Goal: Information Seeking & Learning: Learn about a topic

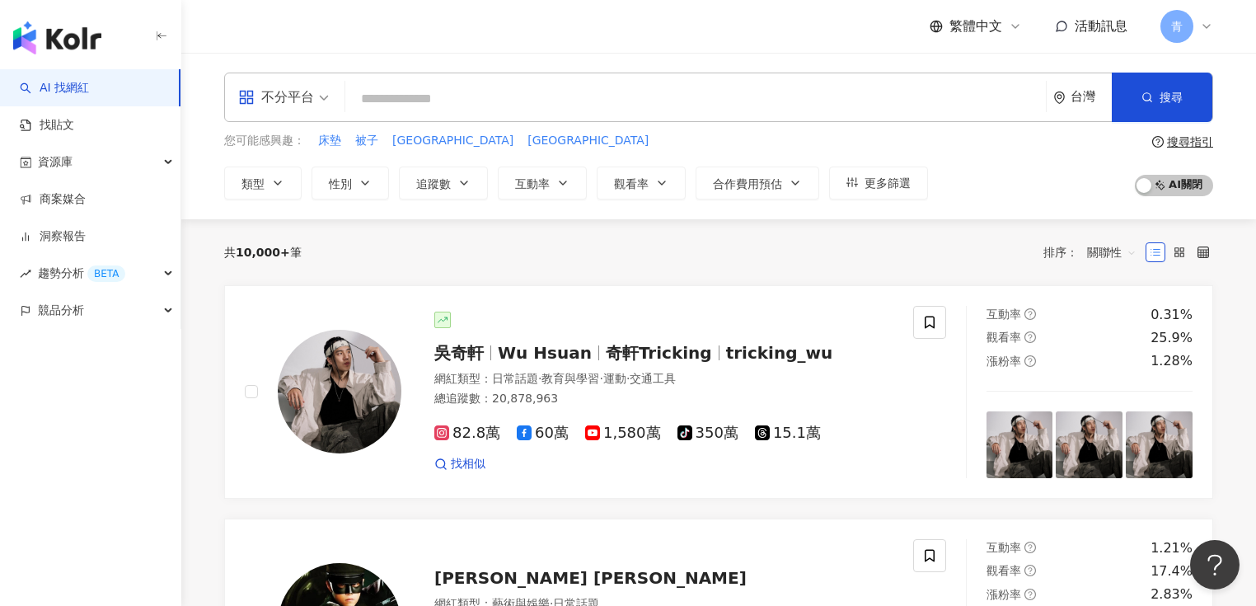
click at [455, 97] on input "search" at bounding box center [695, 98] width 687 height 31
type input "****"
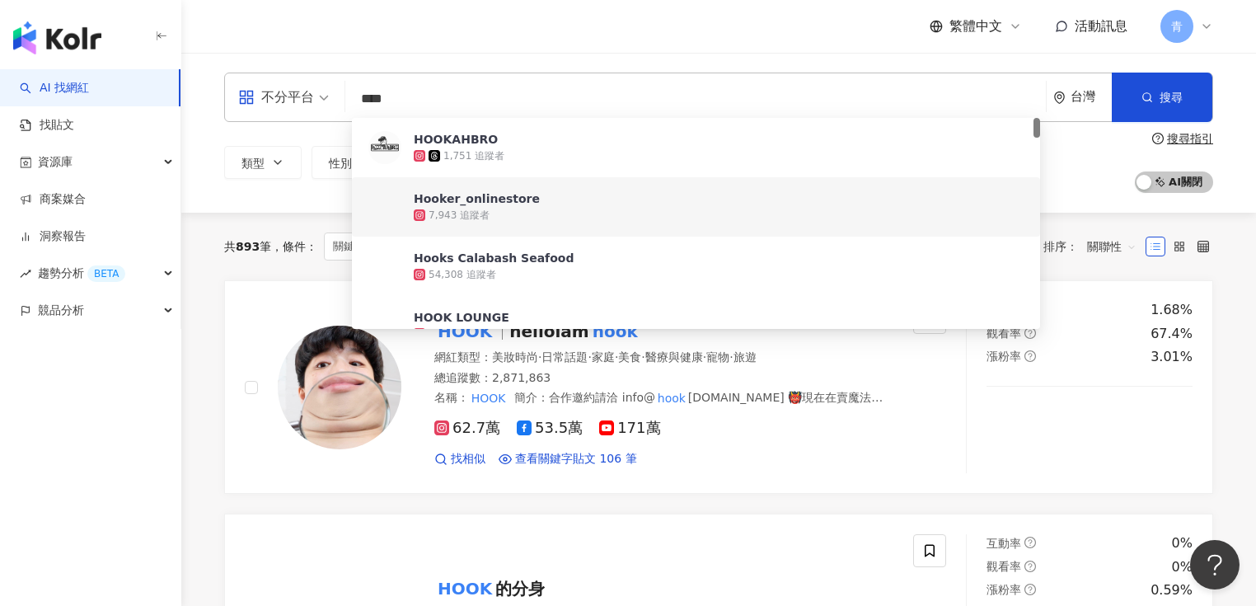
scroll to position [198, 0]
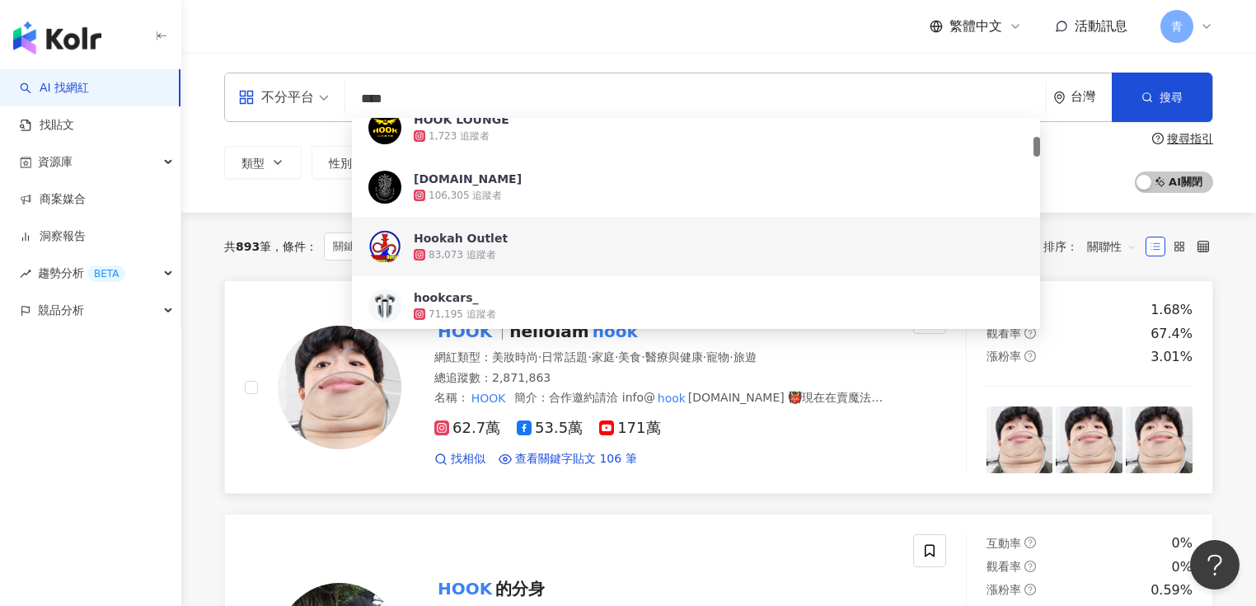
click at [793, 457] on div "找相似 查看關鍵字貼文 106 筆" at bounding box center [663, 459] width 459 height 16
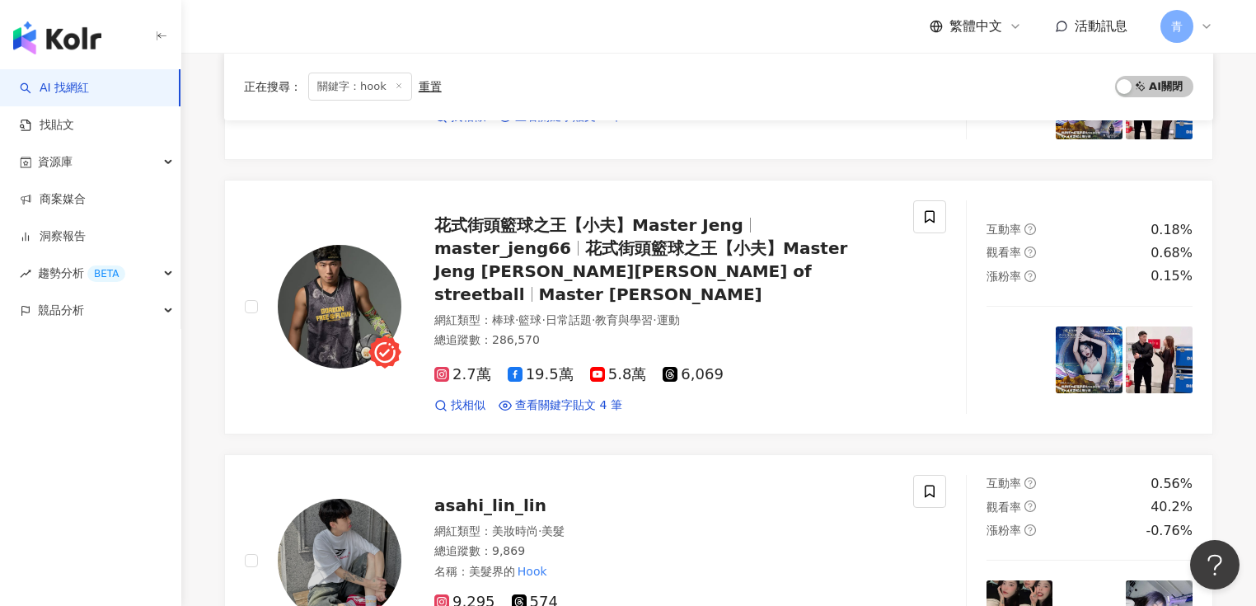
scroll to position [1846, 0]
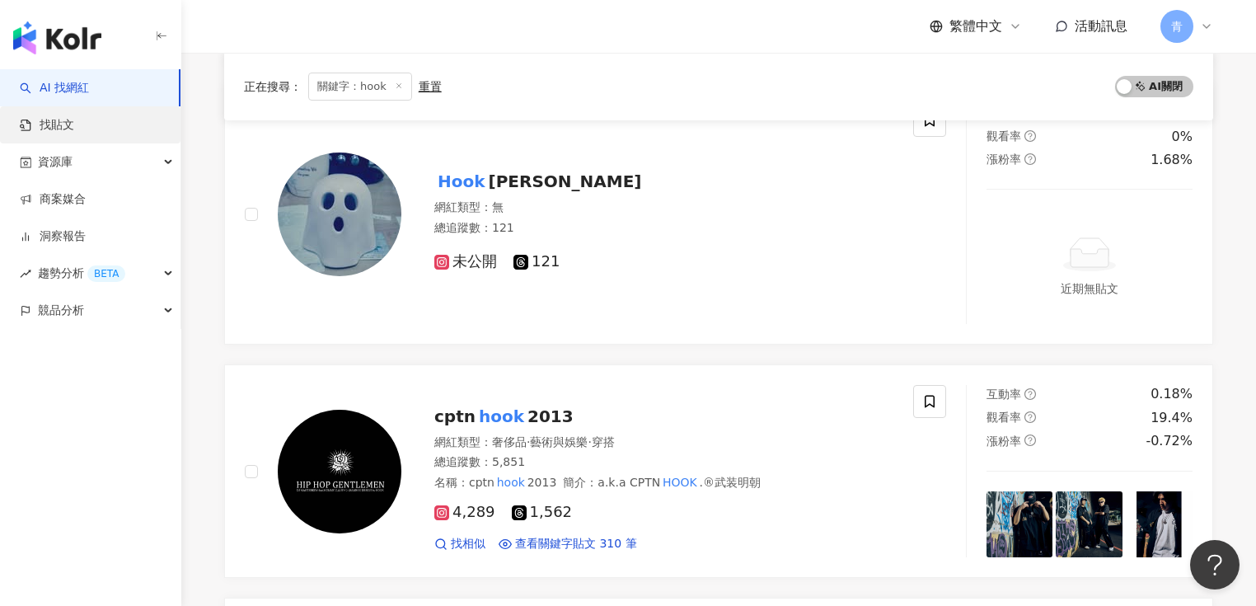
click at [74, 122] on link "找貼文" at bounding box center [47, 125] width 54 height 16
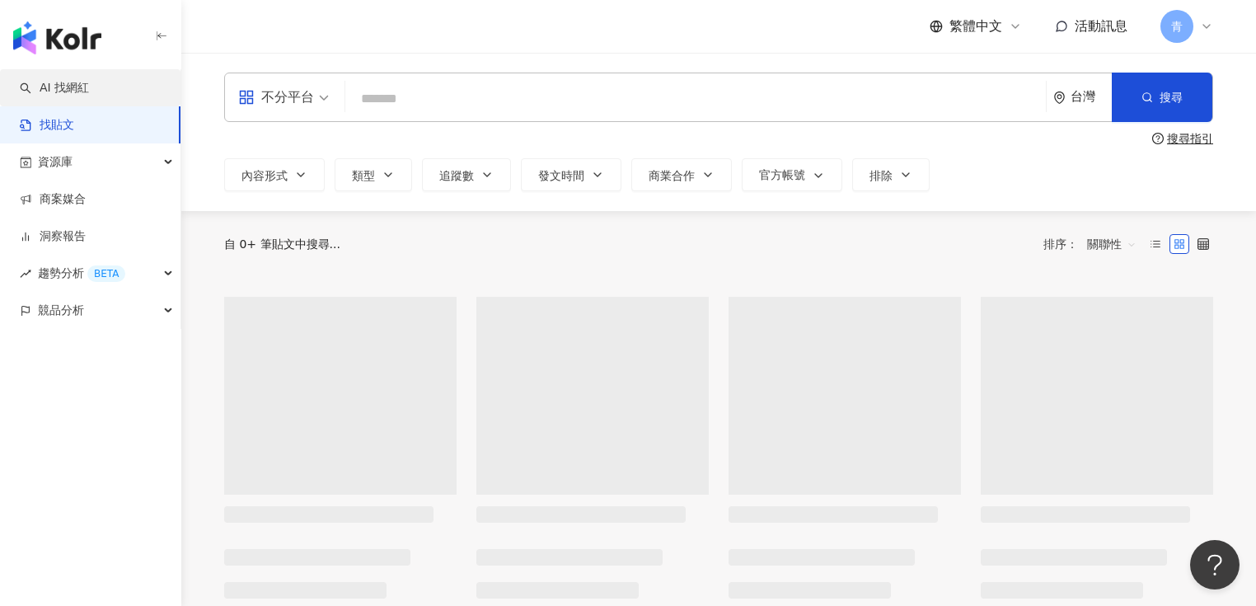
click at [73, 87] on link "AI 找網紅" at bounding box center [54, 88] width 69 height 16
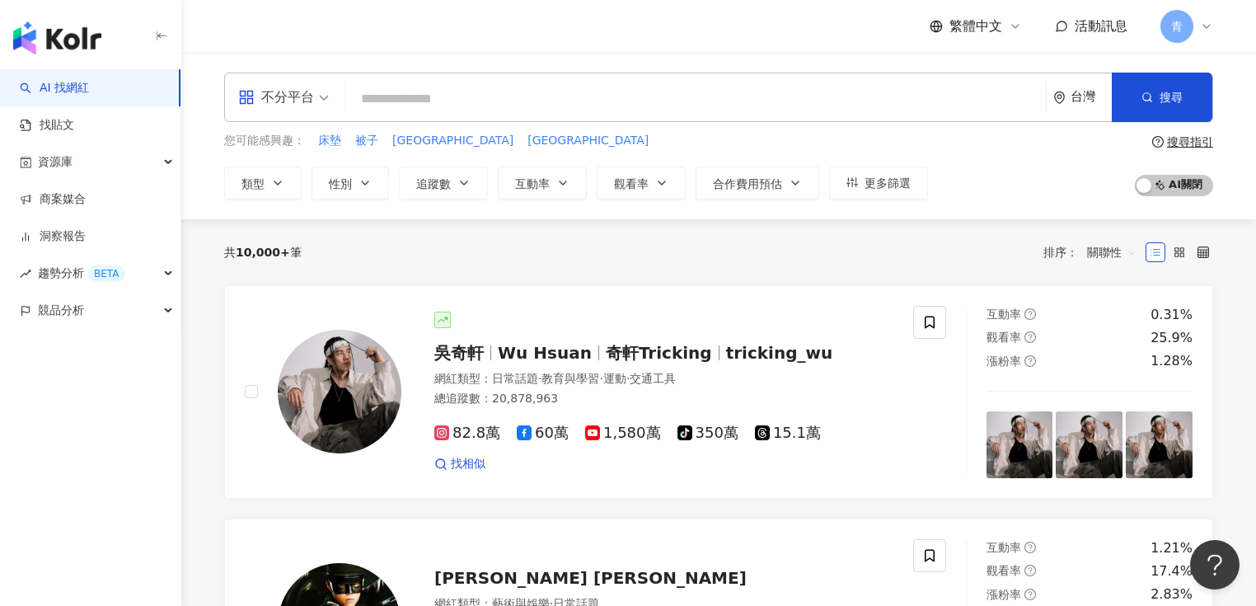
click at [405, 99] on input "search" at bounding box center [695, 98] width 687 height 31
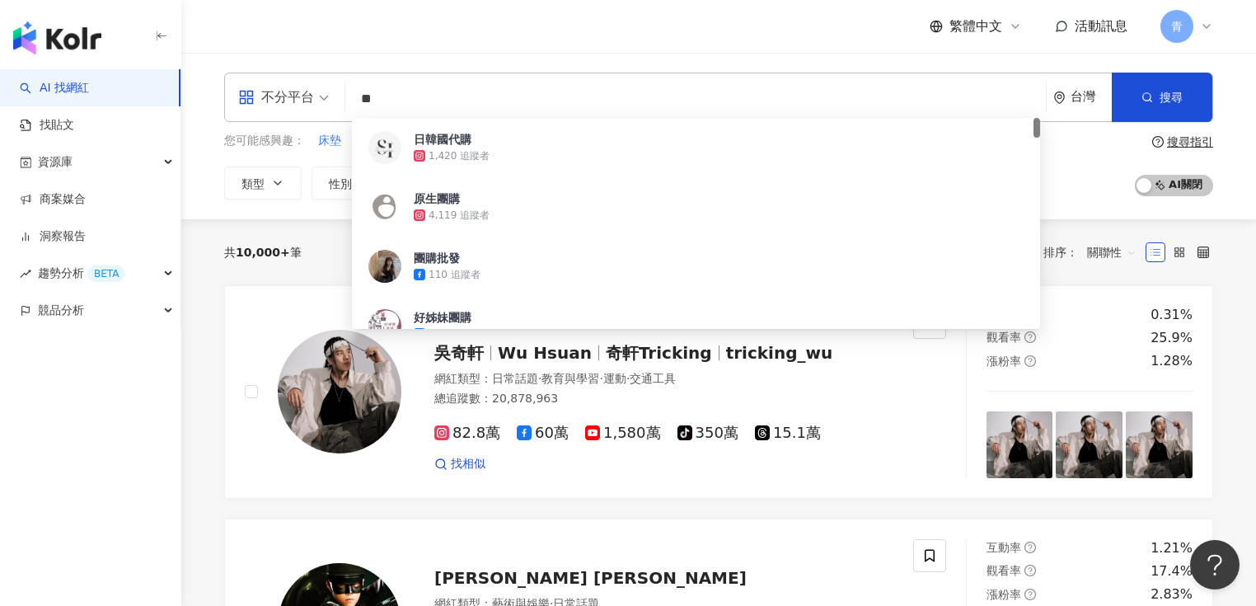
type input "*"
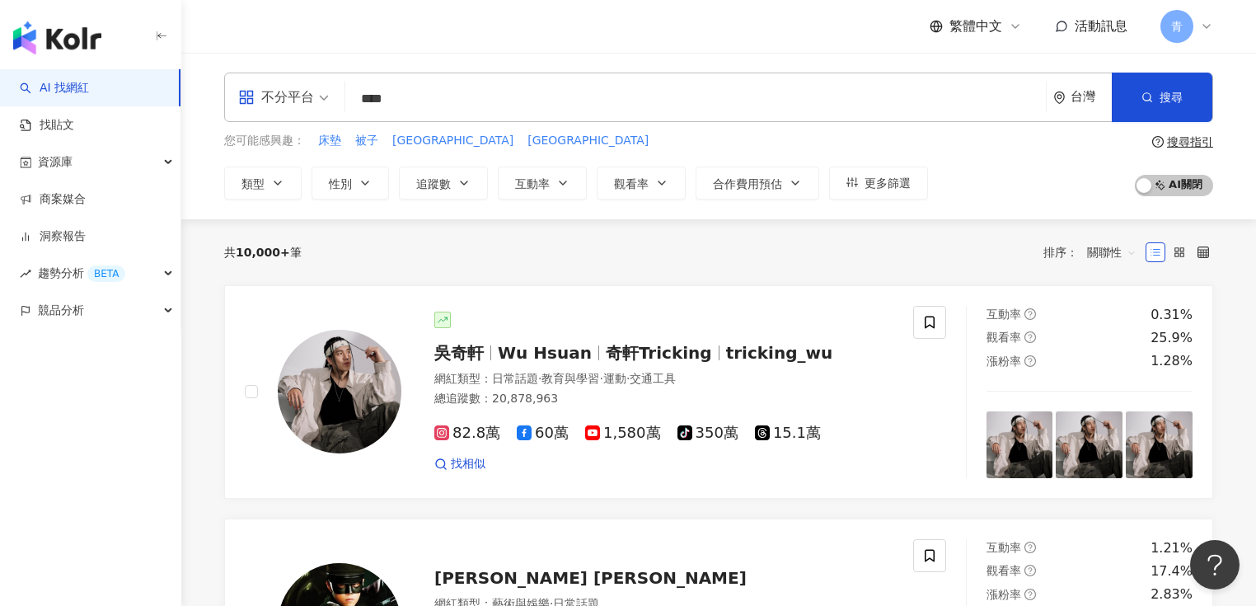
type input "***"
type input "*"
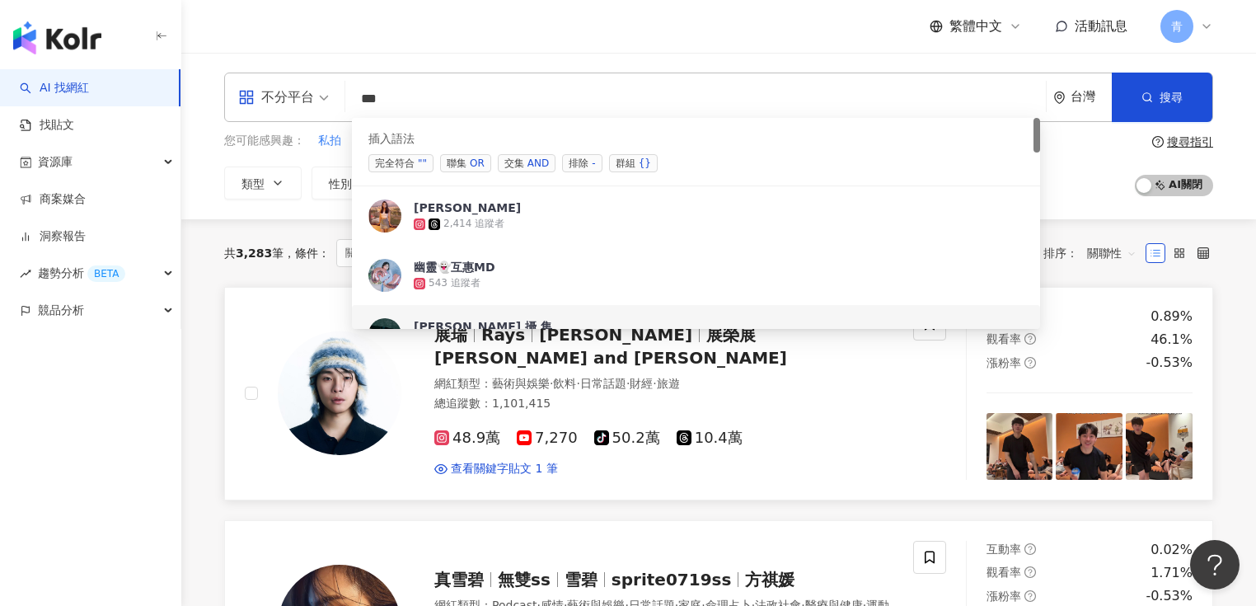
scroll to position [66, 0]
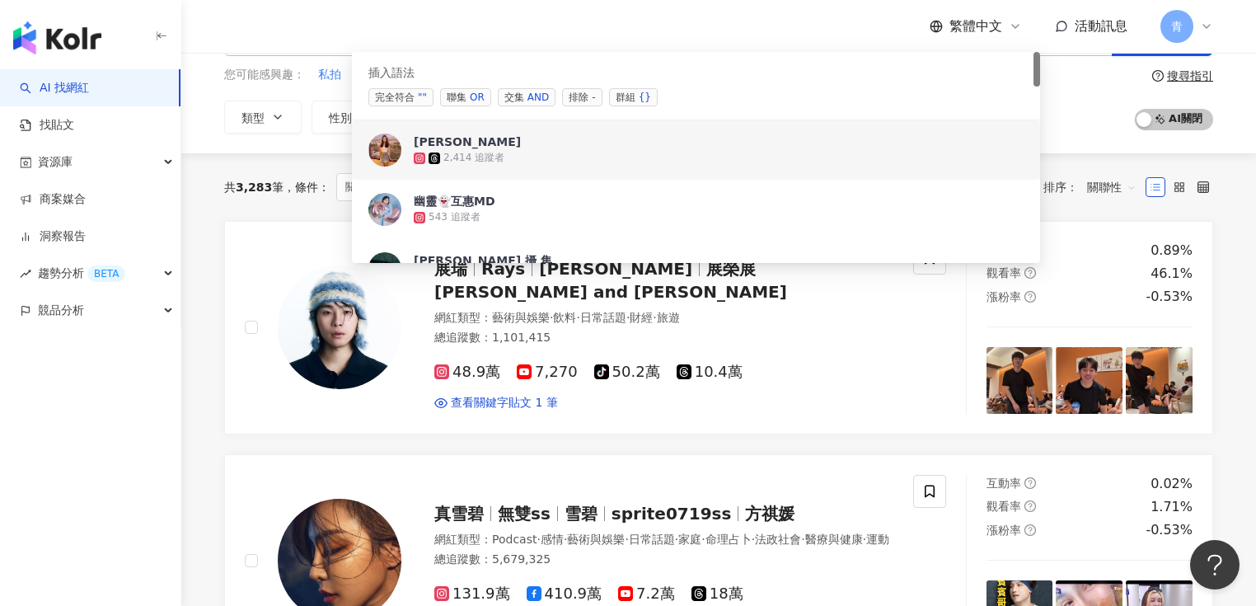
click at [1122, 155] on div "共 3,283 筆 條件 ： 關鍵字：互惠 重置 排序： 關聯性" at bounding box center [718, 187] width 989 height 68
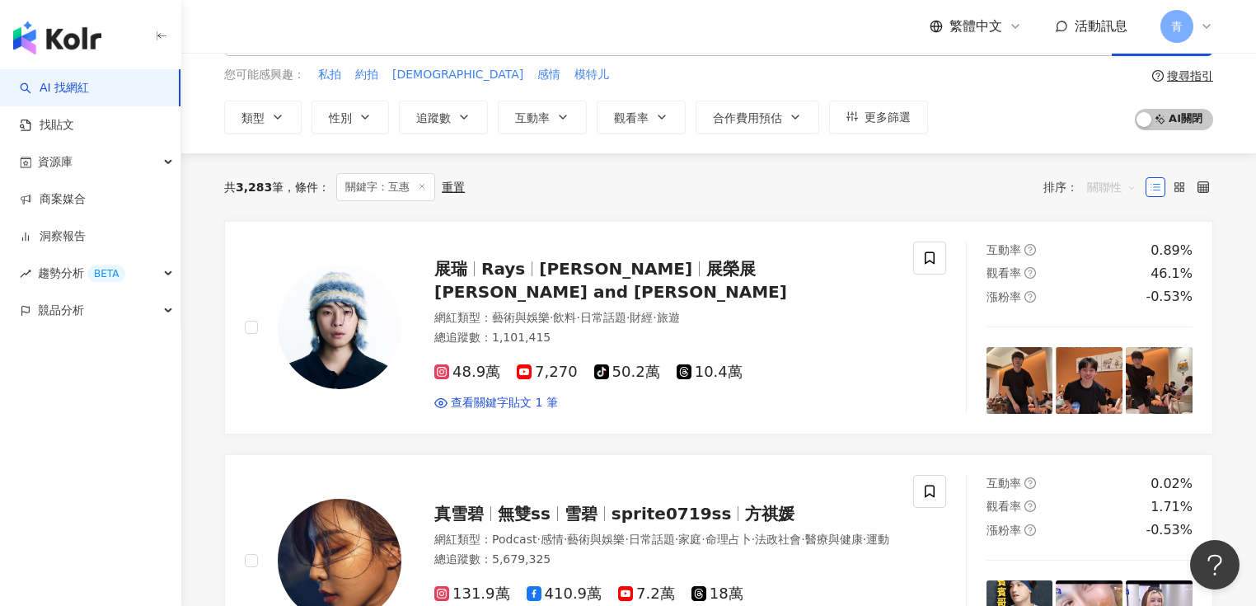
click at [1098, 188] on span "關聯性" at bounding box center [1111, 187] width 49 height 26
click at [1109, 357] on div "關鍵字" at bounding box center [1111, 360] width 41 height 18
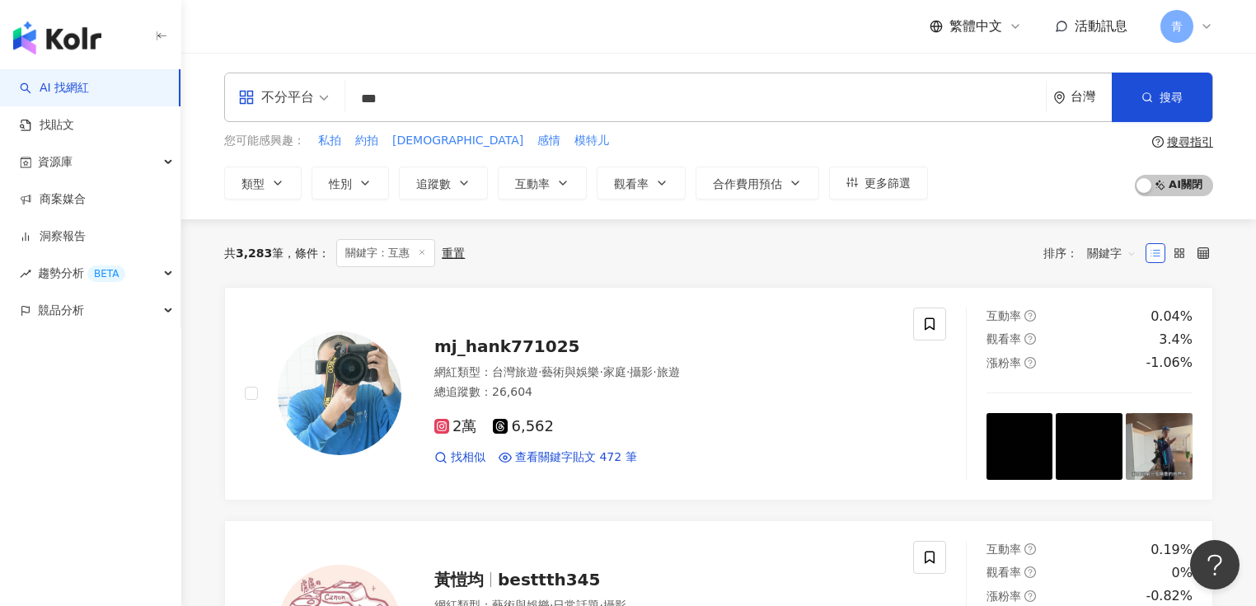
click at [512, 107] on input "**" at bounding box center [695, 98] width 687 height 31
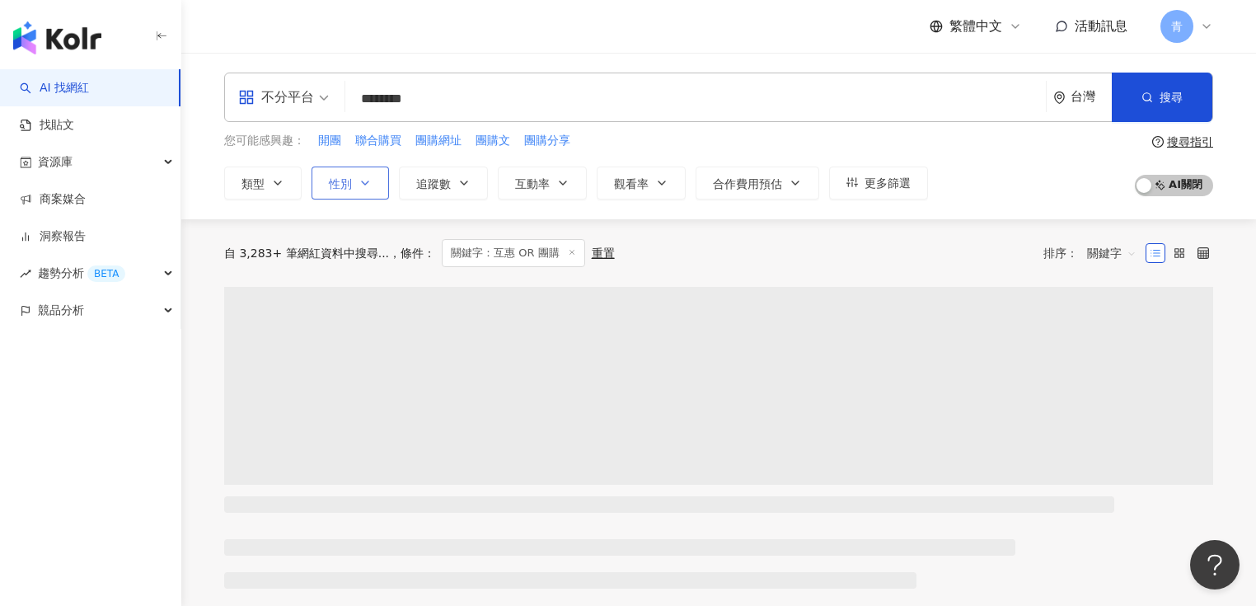
type input "********"
click at [347, 185] on span "性別" at bounding box center [340, 183] width 23 height 13
click at [429, 182] on span "追蹤數" at bounding box center [433, 183] width 35 height 13
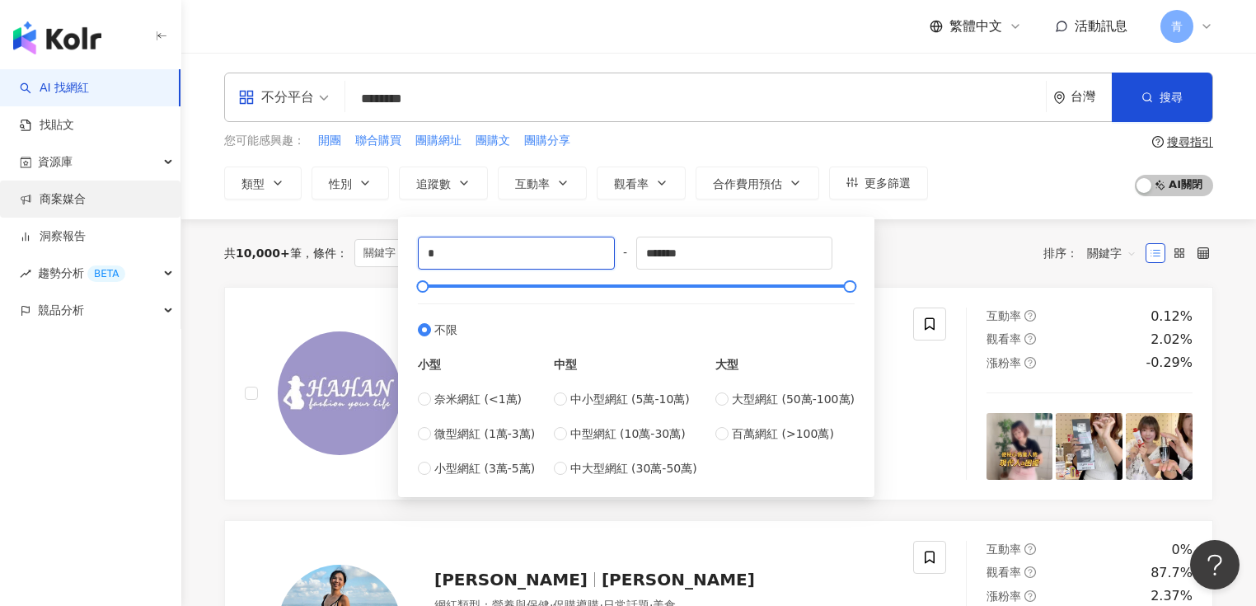
drag, startPoint x: 471, startPoint y: 249, endPoint x: 0, endPoint y: 201, distance: 473.8
type input "****"
drag, startPoint x: 713, startPoint y: 260, endPoint x: 543, endPoint y: 241, distance: 170.8
click at [544, 241] on div "**** - ******* 不限 小型 奈米網紅 (<1萬) 微型網紅 (1萬-3萬) 小型網紅 (3萬-5萬) 中型 中小型網紅 (5萬-10萬) 中型網…" at bounding box center [636, 356] width 437 height 241
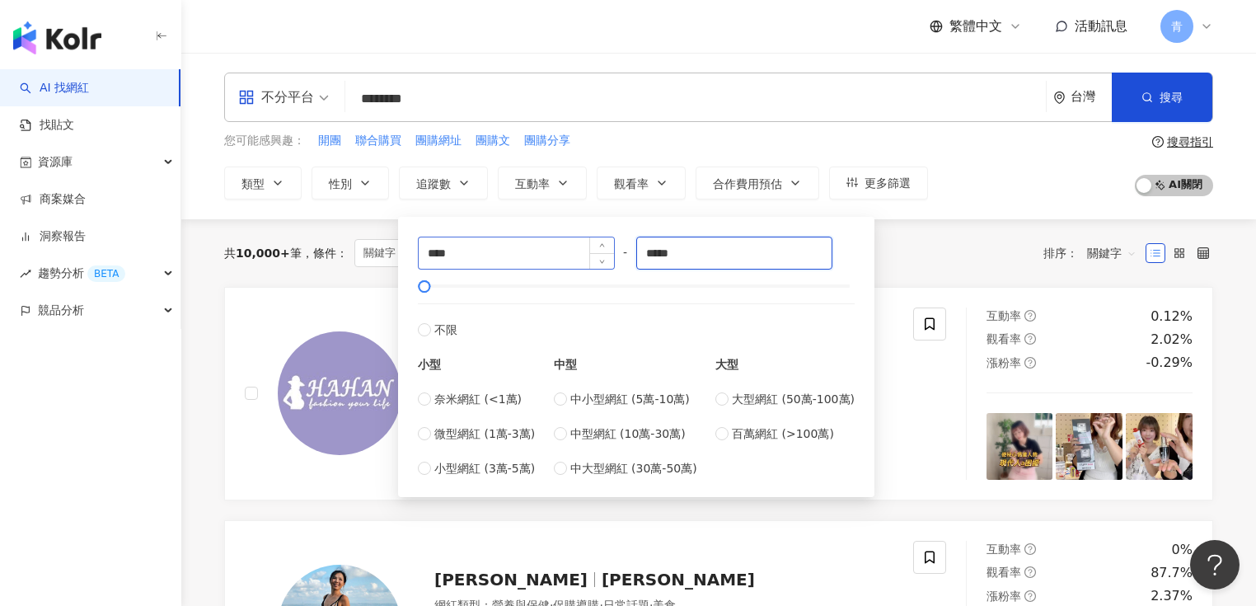
type input "*****"
click at [929, 270] on div "共 10,000+ 筆 條件 ： 關鍵字：互惠 OR 團購 重置 排序： 關鍵字" at bounding box center [718, 253] width 989 height 68
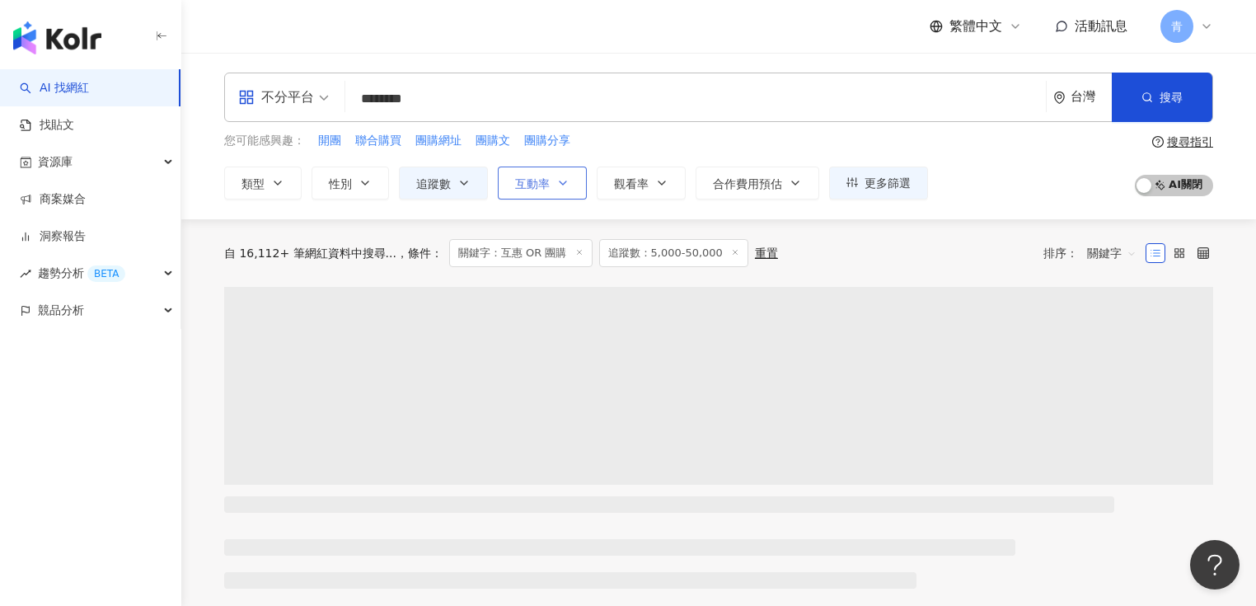
click at [564, 185] on icon "button" at bounding box center [562, 182] width 13 height 13
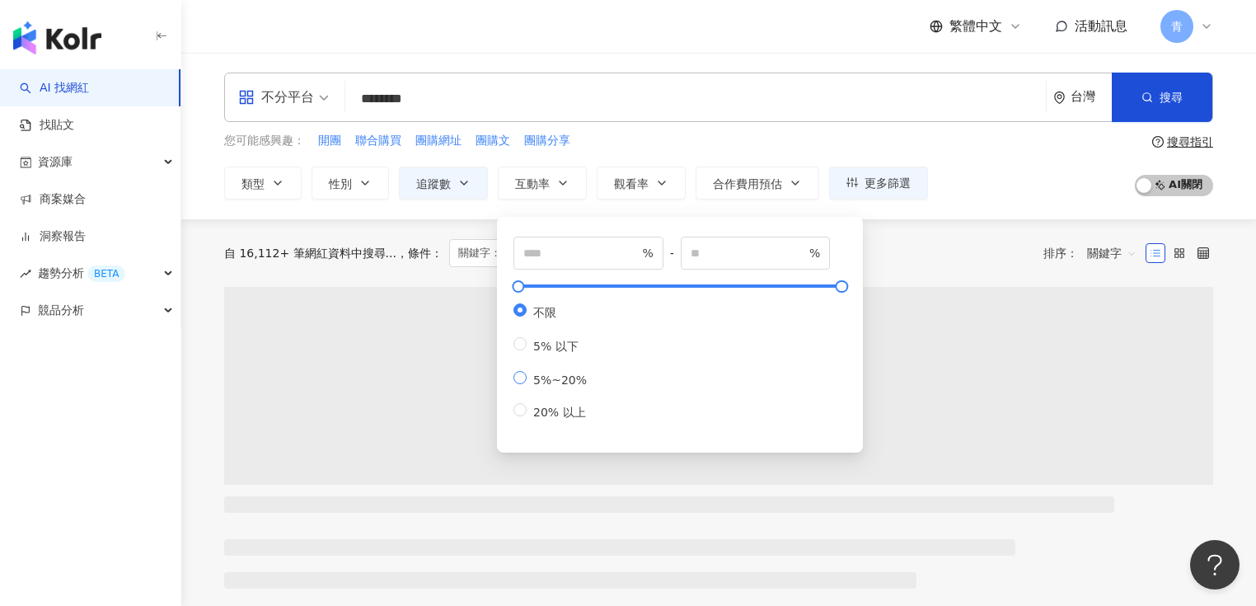
click at [557, 386] on span "5%~20%" at bounding box center [560, 379] width 67 height 13
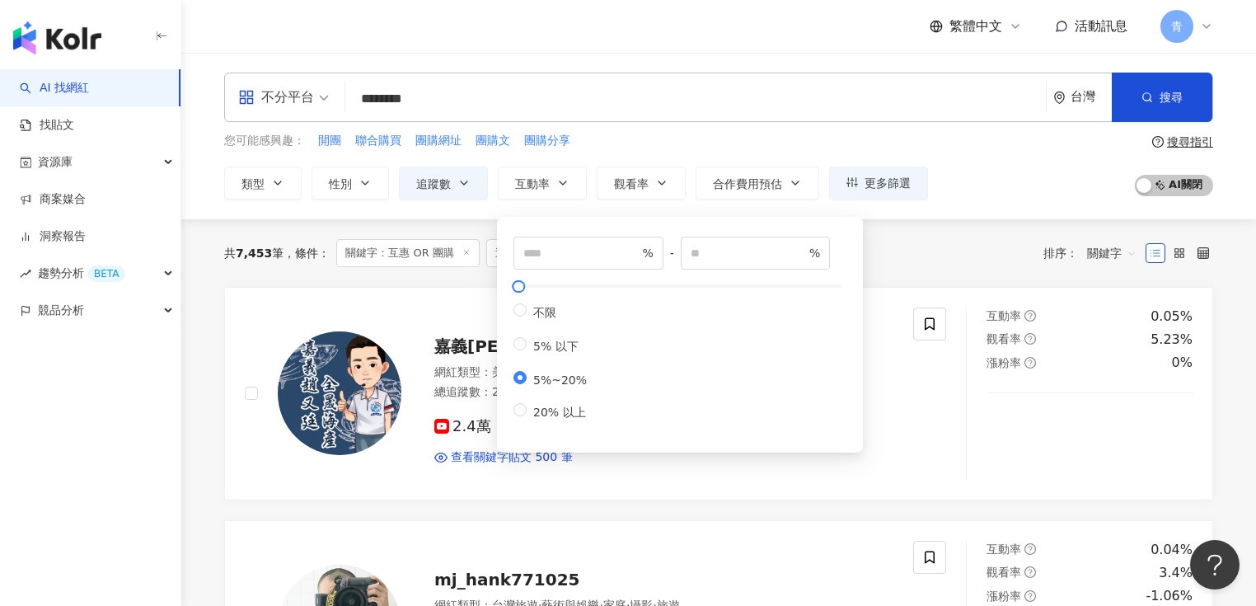
type input "*"
type input "**"
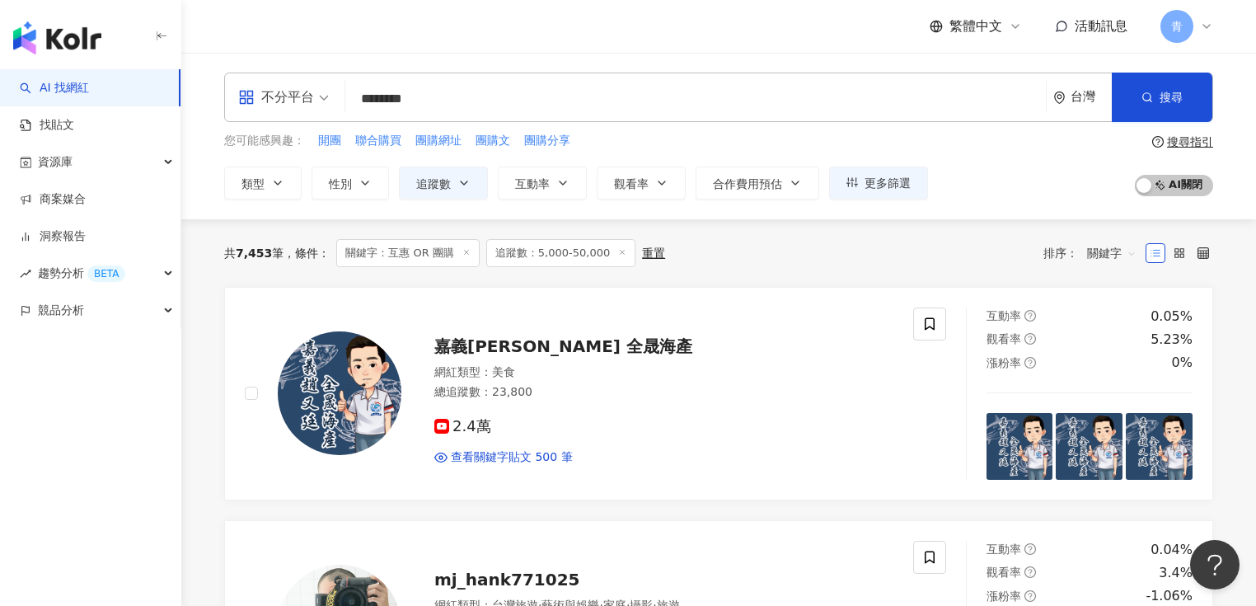
click at [940, 239] on div "共 7,453 筆 條件 ： 關鍵字：互惠 OR 團購 追蹤數：5,000-50,000 重置 排序： 關鍵字" at bounding box center [718, 253] width 989 height 28
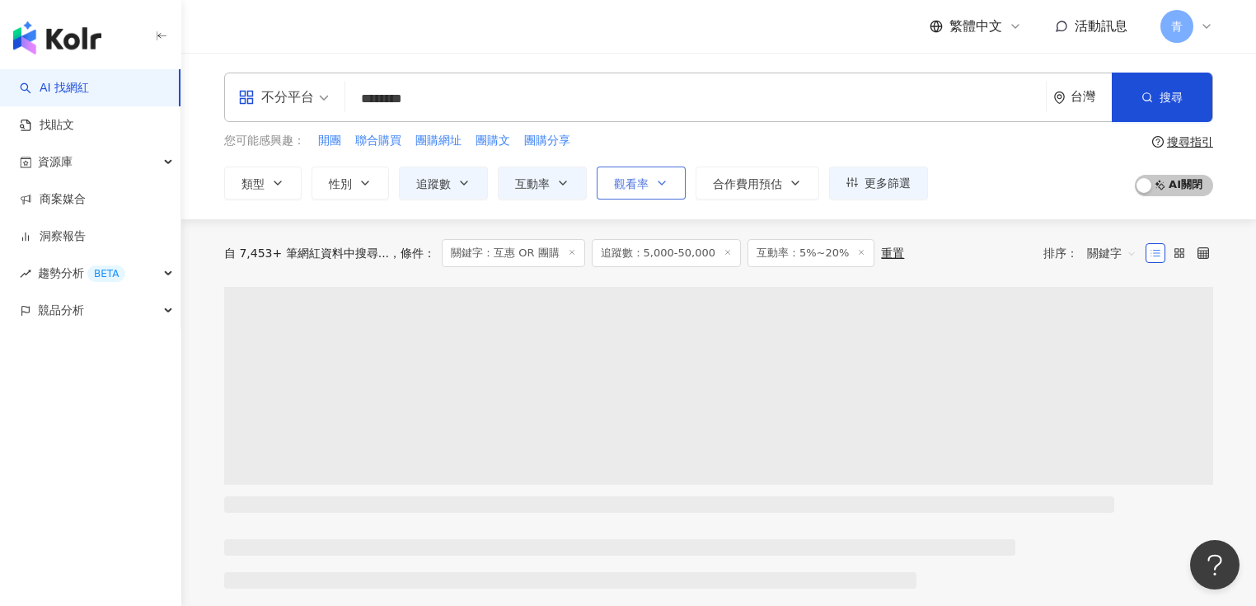
click at [645, 180] on span "觀看率" at bounding box center [631, 183] width 35 height 13
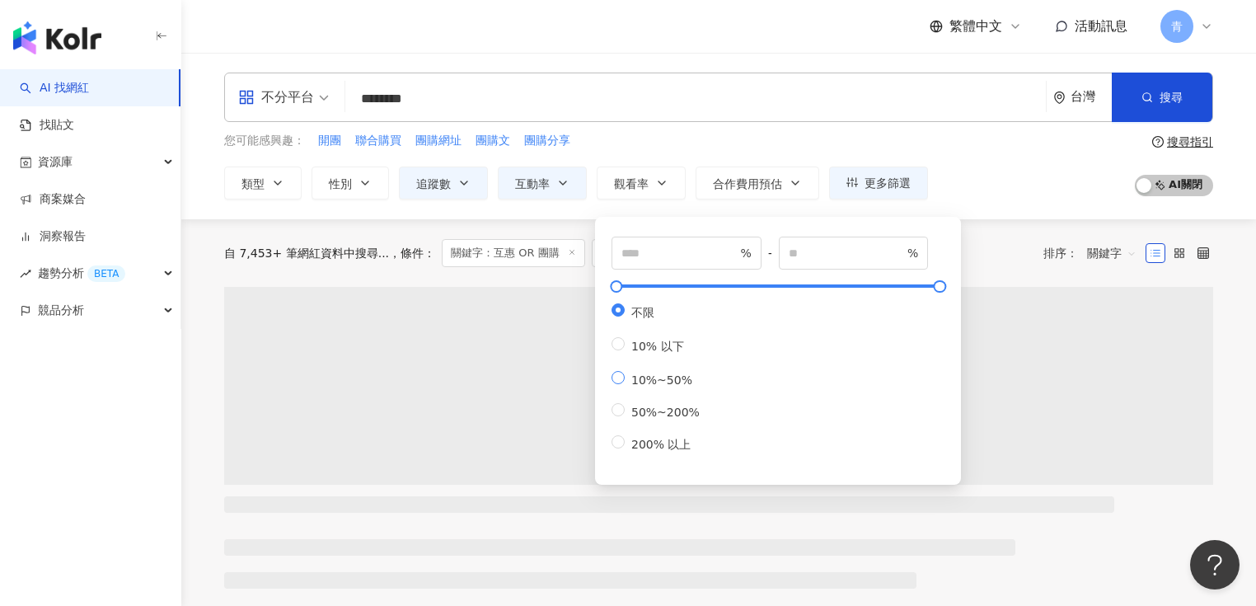
click at [672, 386] on span "10%~50%" at bounding box center [662, 379] width 74 height 13
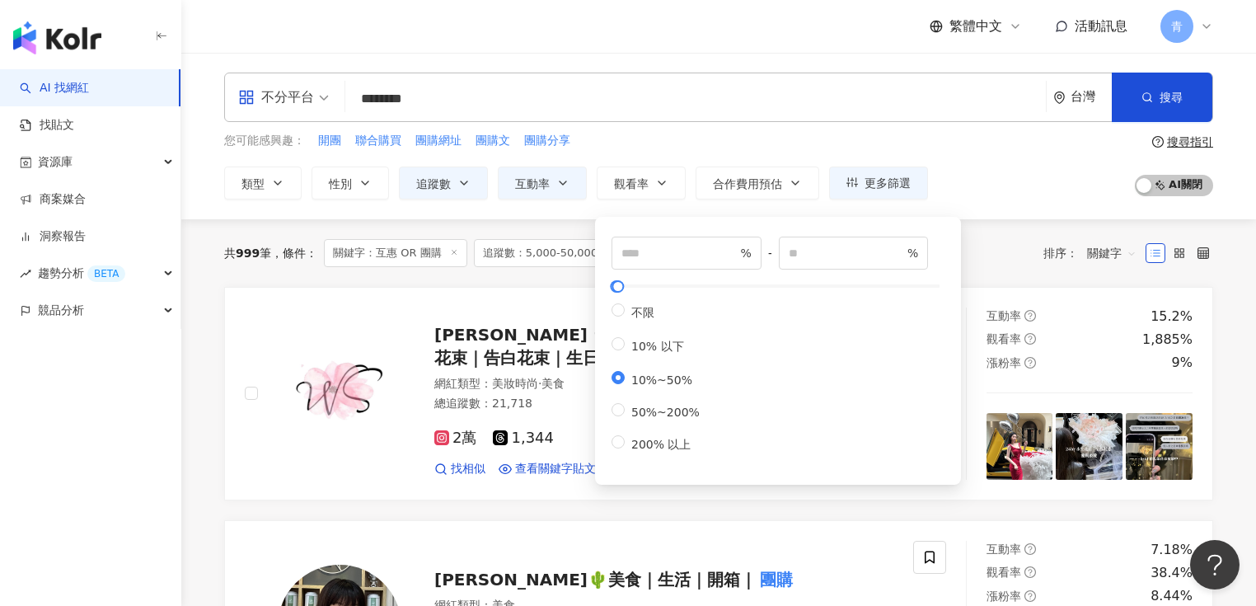
type input "**"
click at [986, 242] on div "共 999 筆 條件 ： 關鍵字：互惠 OR 團購 追蹤數：5,000-50,000 互動率：5%~20% 重置 排序： 關鍵字" at bounding box center [718, 253] width 989 height 28
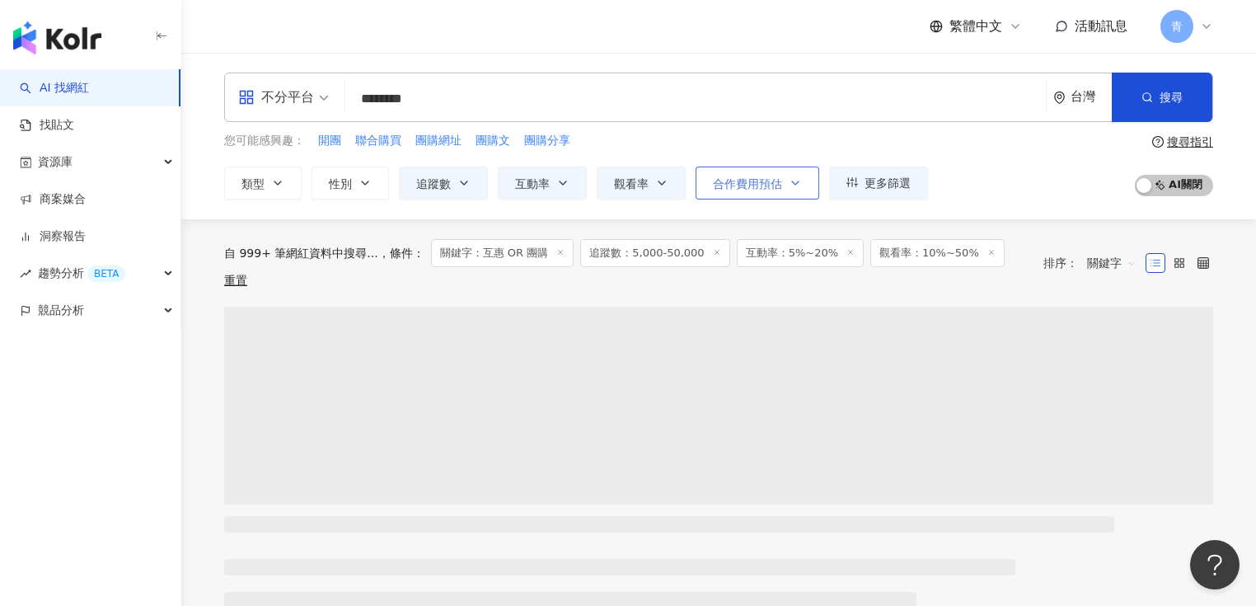
click at [753, 188] on span "合作費用預估" at bounding box center [747, 183] width 69 height 13
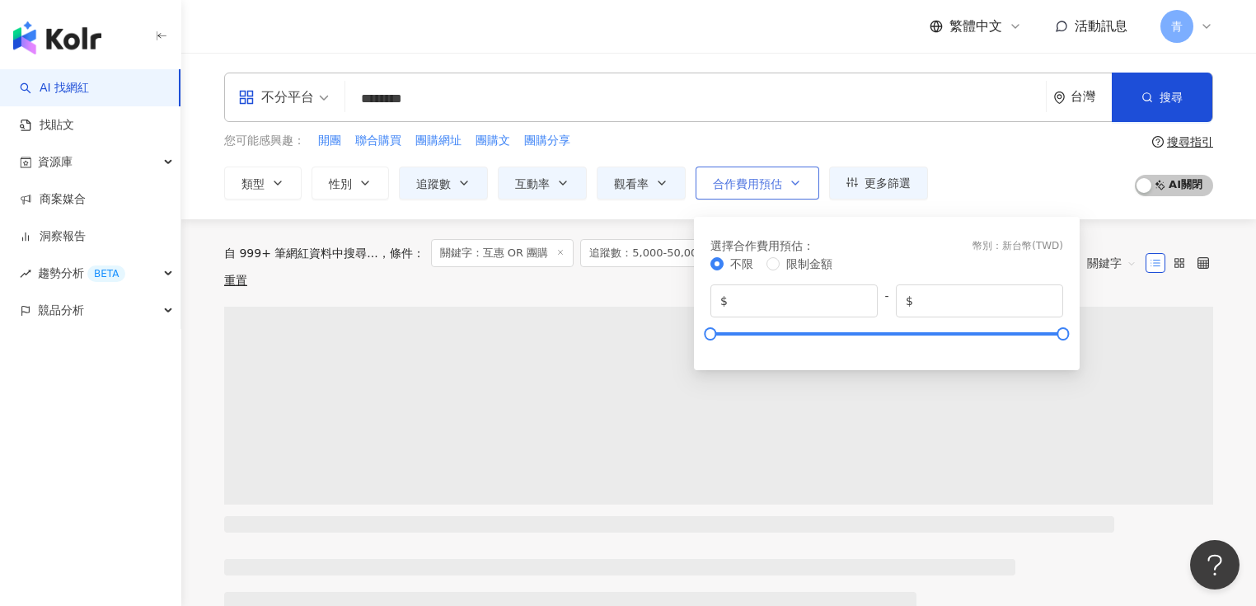
click at [753, 188] on span "合作費用預估" at bounding box center [747, 183] width 69 height 13
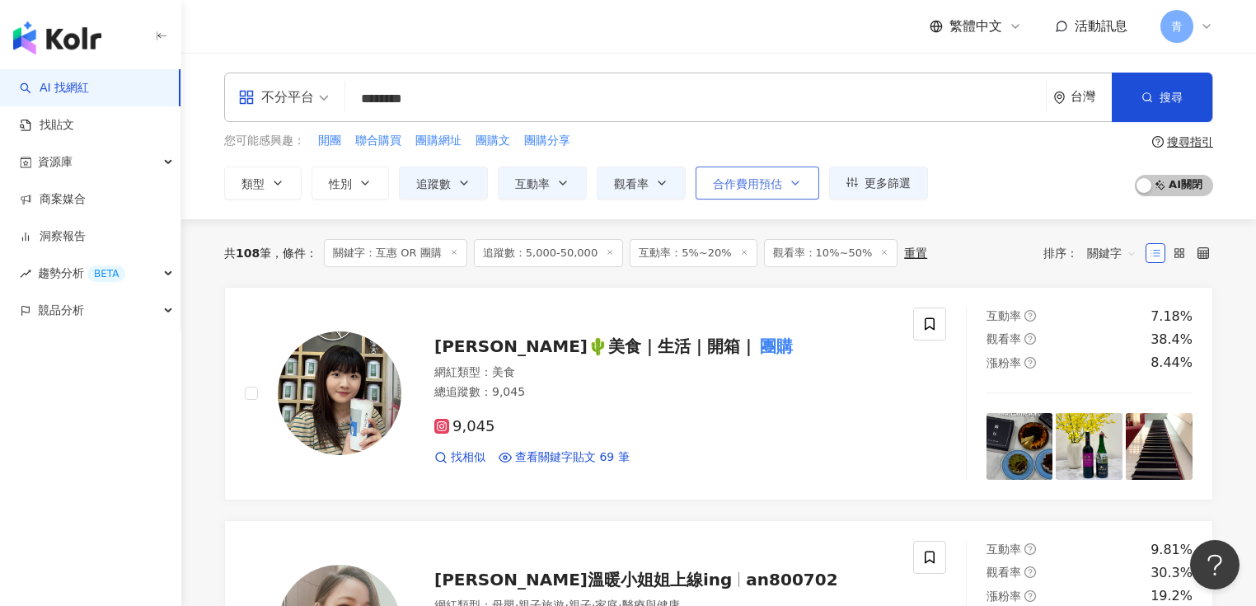
click at [744, 181] on span "合作費用預估" at bounding box center [747, 183] width 69 height 13
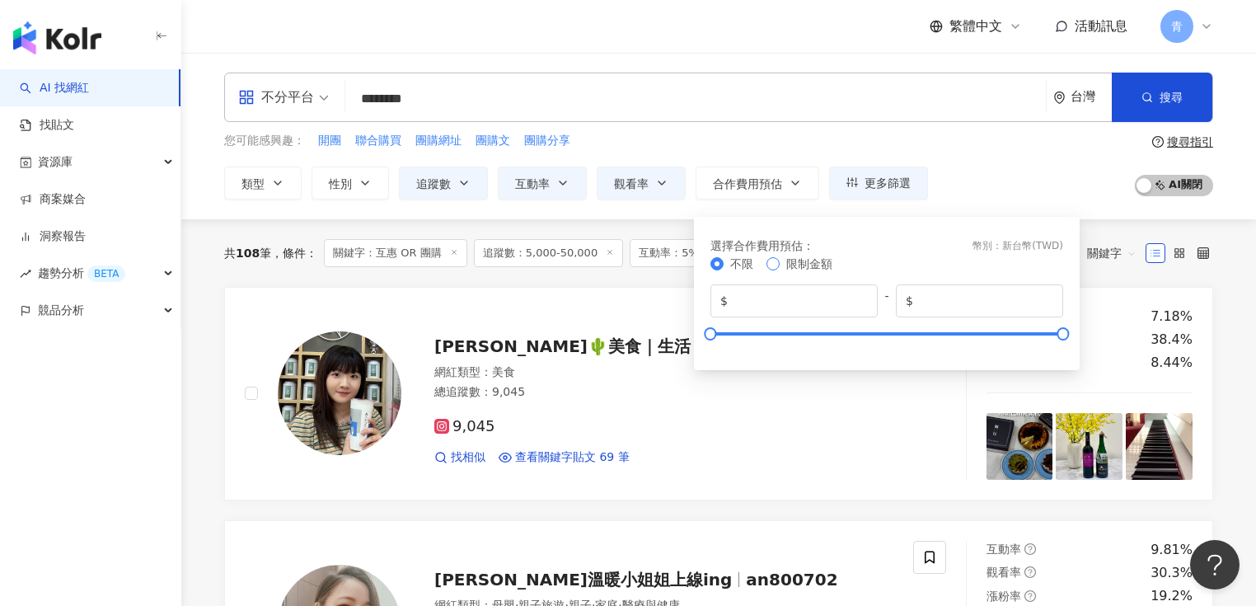
click at [809, 266] on span "限制金額" at bounding box center [809, 263] width 46 height 13
click at [760, 293] on input "*" at bounding box center [799, 301] width 137 height 18
type input "*"
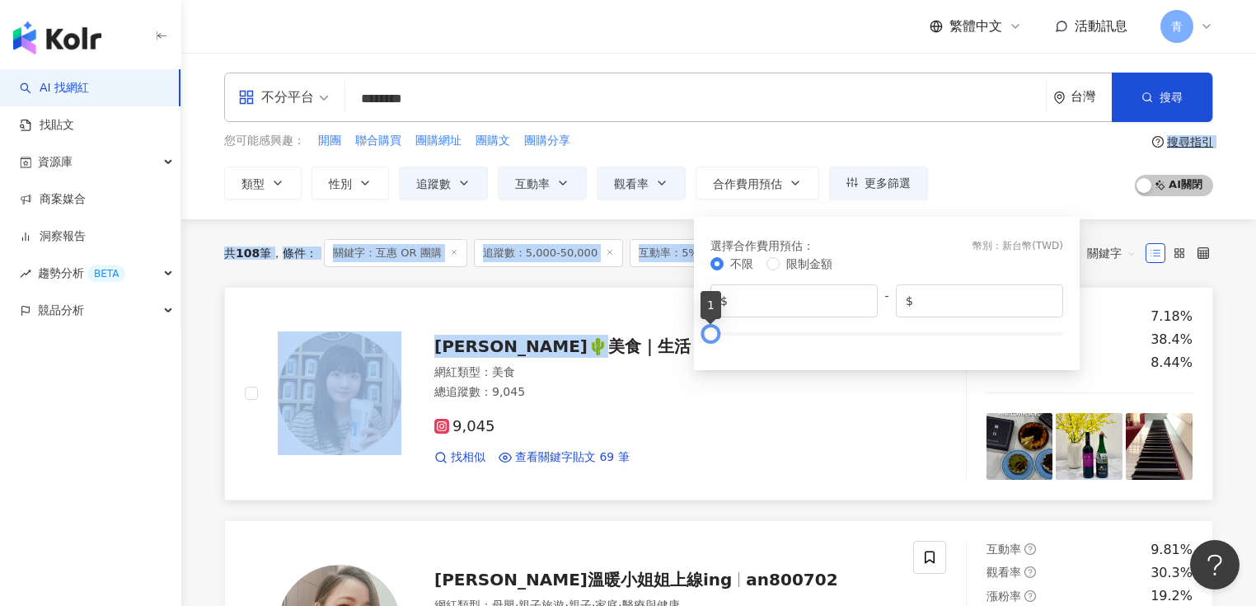
drag, startPoint x: 1061, startPoint y: 332, endPoint x: 616, endPoint y: 341, distance: 445.1
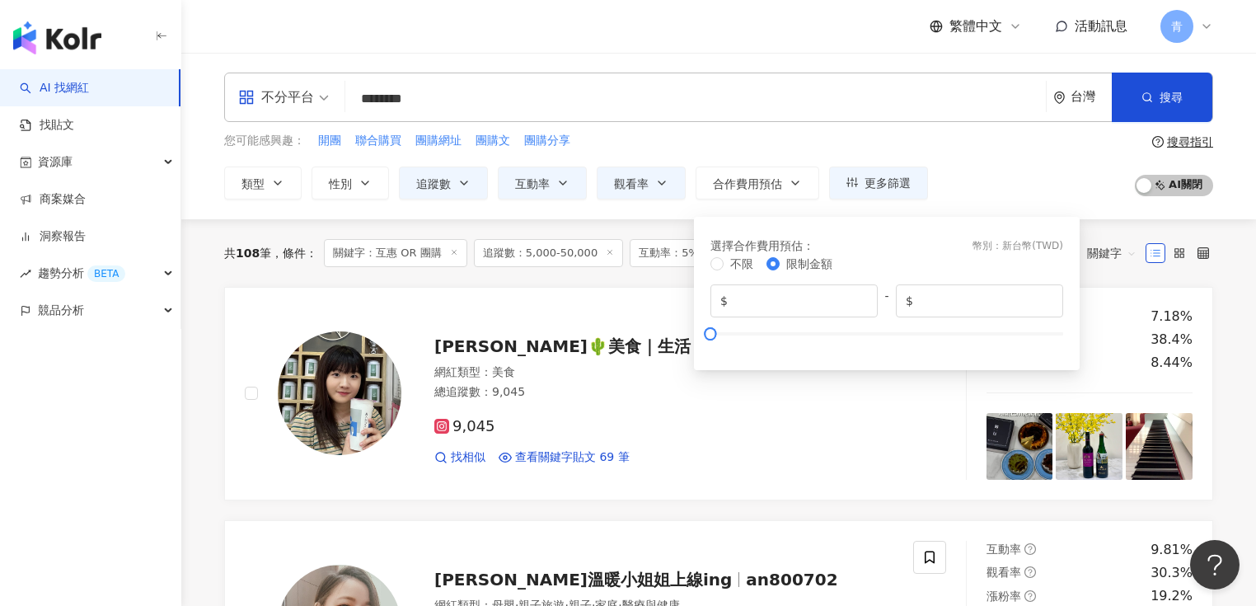
click at [979, 200] on div "不分平台 ******** 台灣 搜尋 loading 搜尋名稱、敘述、貼文含有關鍵字 “ 互惠 OR 團購 ” 的網紅 您可能感興趣： 開團 聯合購買 團購…" at bounding box center [718, 136] width 1075 height 166
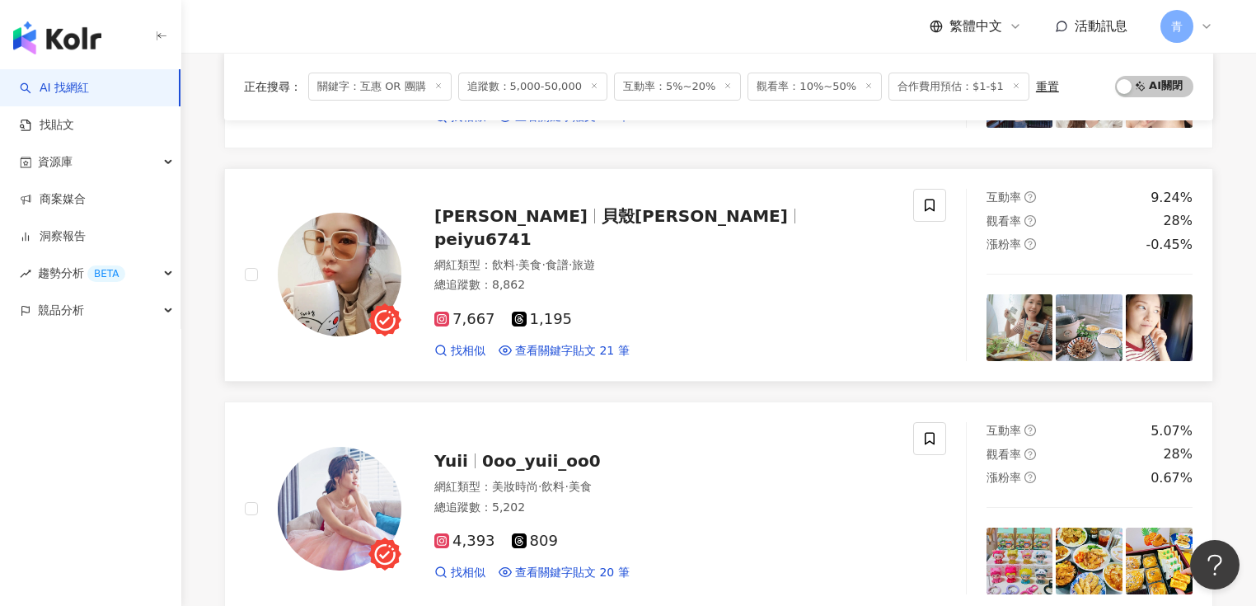
scroll to position [2175, 0]
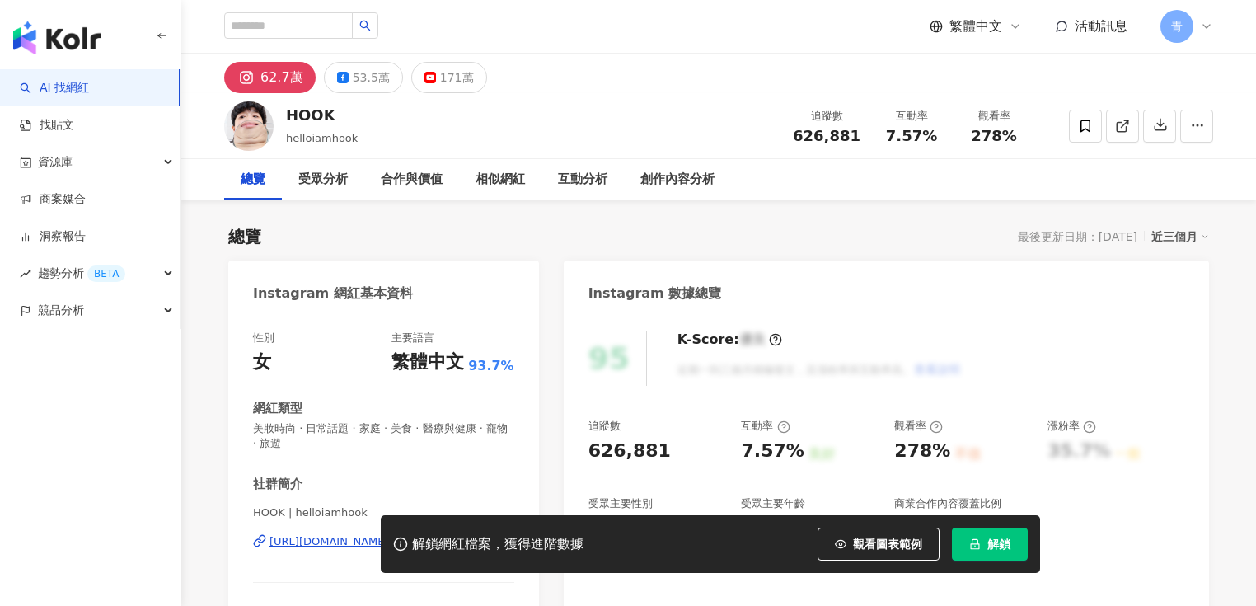
click at [998, 539] on span "解鎖" at bounding box center [998, 543] width 23 height 13
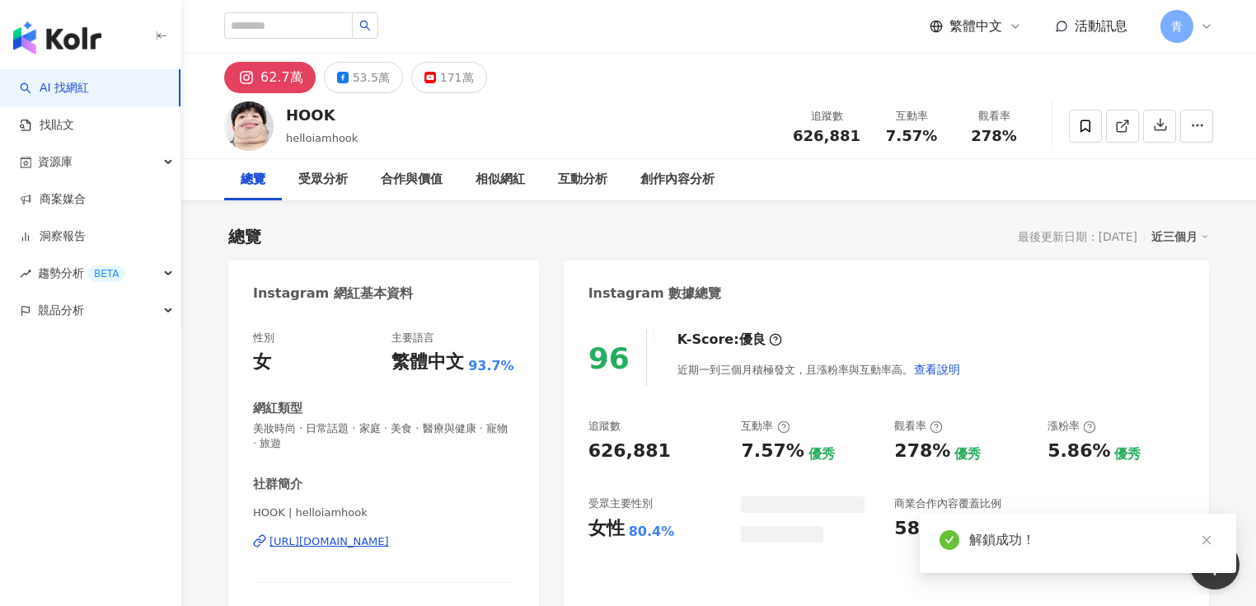
click at [1210, 536] on icon "close" at bounding box center [1205, 540] width 9 height 9
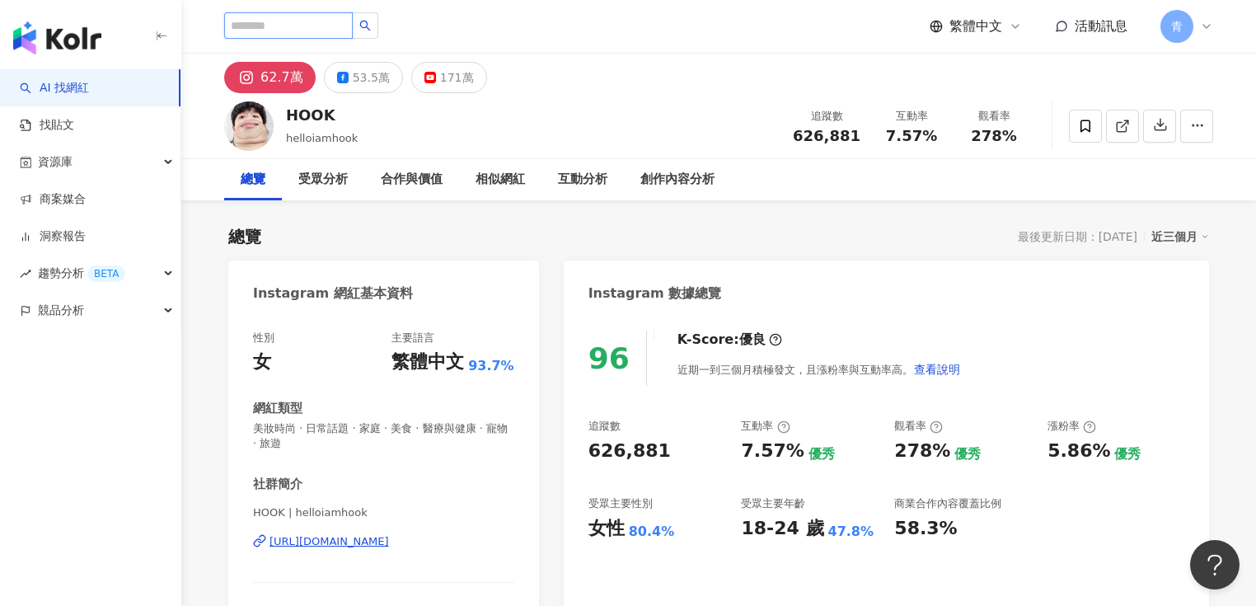
click at [353, 21] on input "search" at bounding box center [288, 25] width 129 height 26
type input "****"
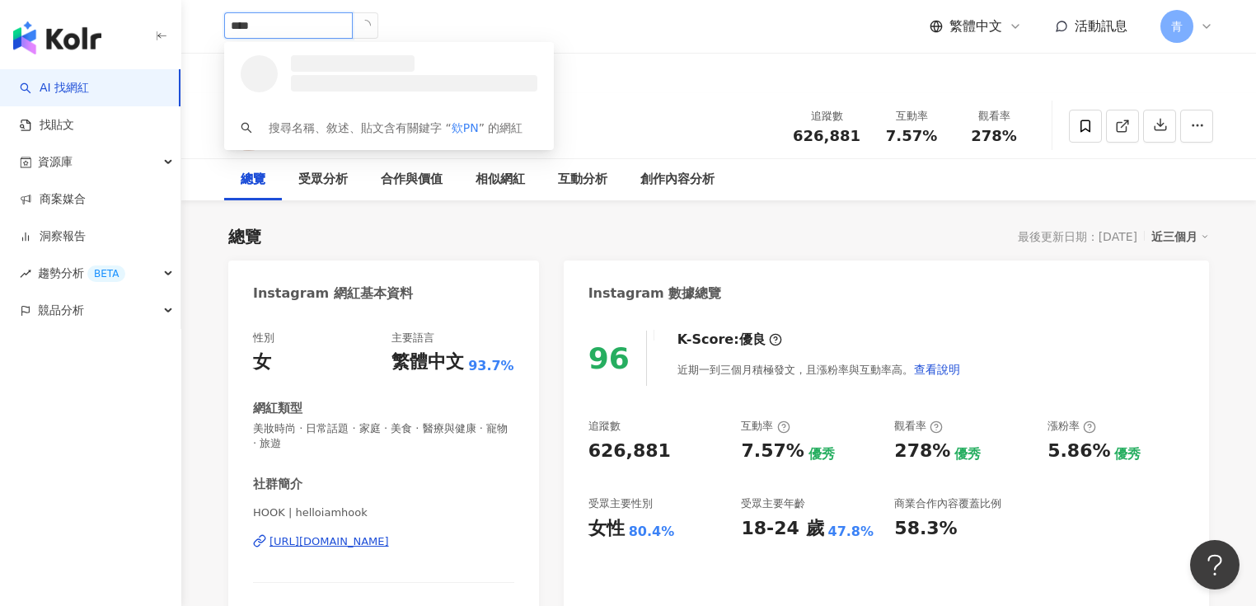
type input "**"
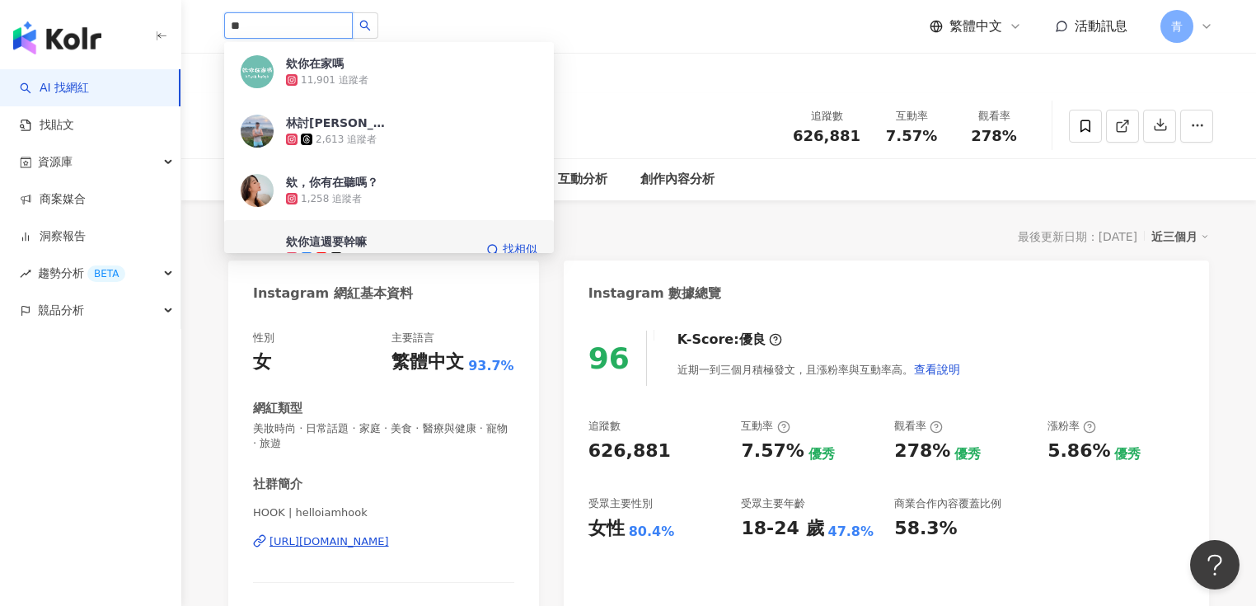
click at [330, 252] on span at bounding box center [323, 258] width 15 height 12
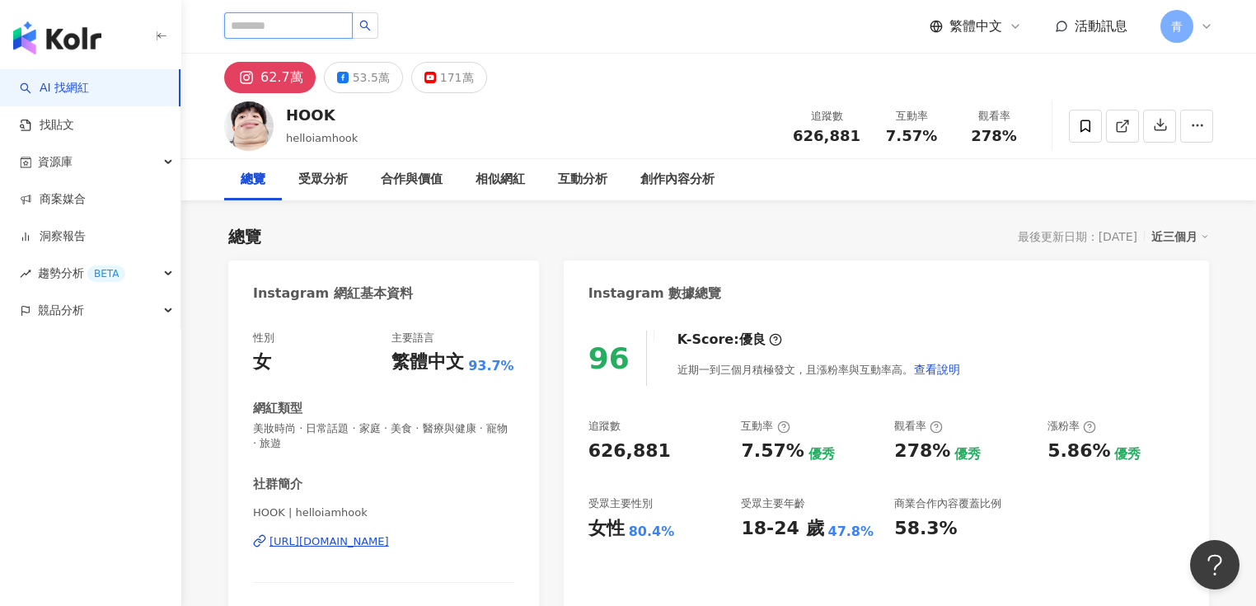
click at [343, 25] on input "search" at bounding box center [288, 25] width 129 height 26
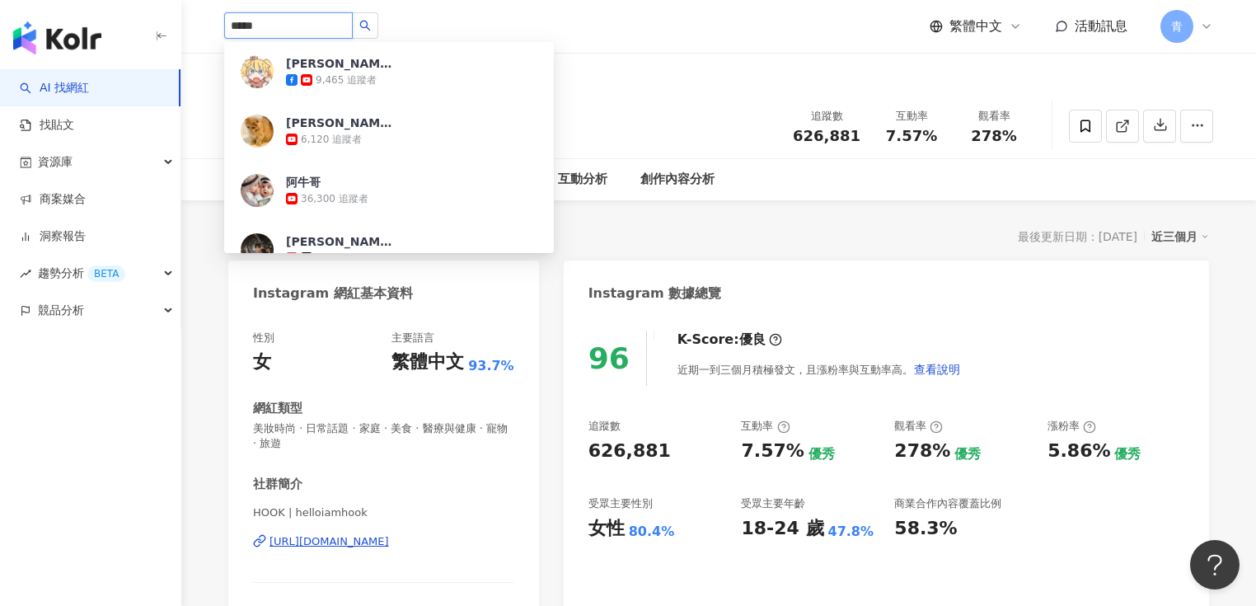
type input "**"
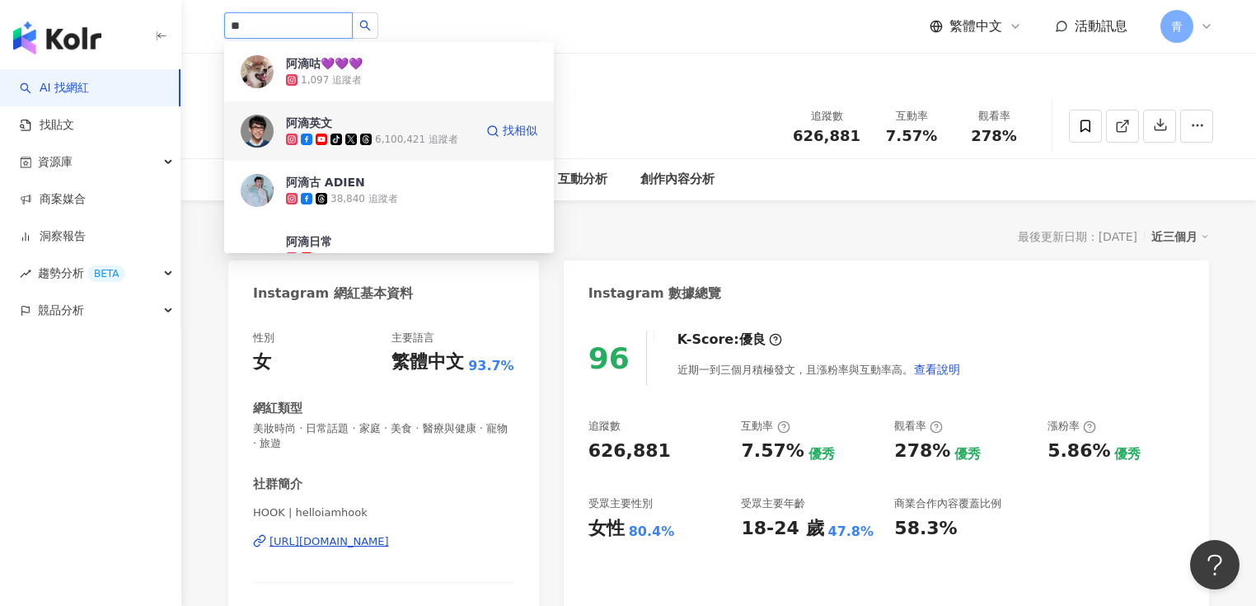
click at [344, 131] on div "tiktok-icon 6,100,421 追蹤者" at bounding box center [380, 139] width 188 height 16
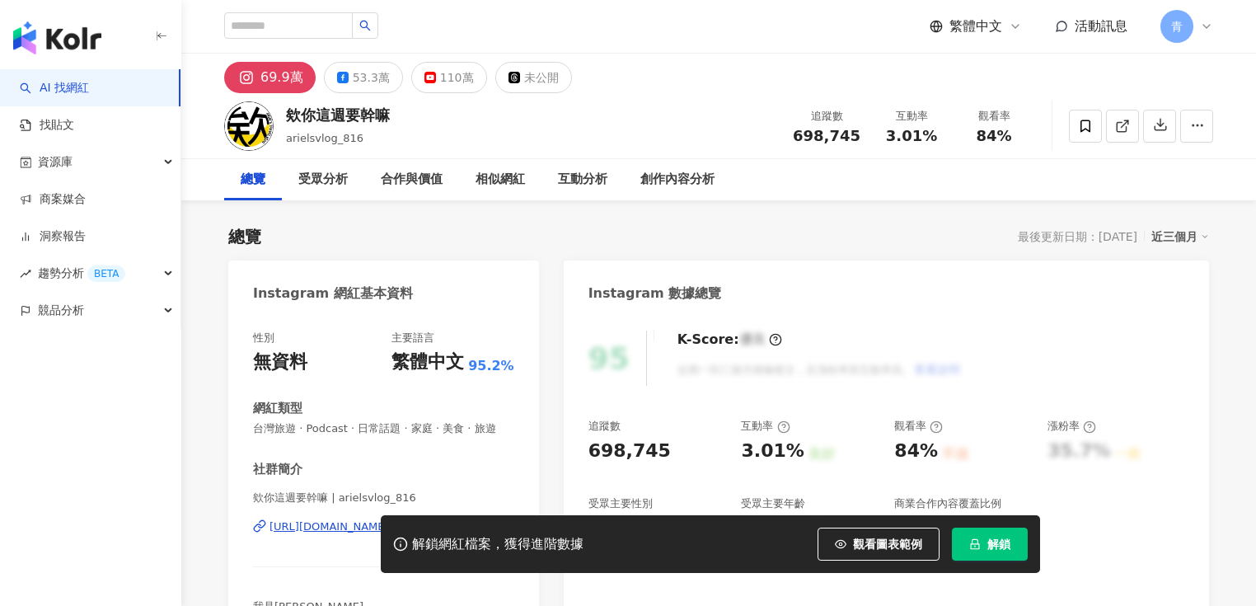
click at [986, 549] on button "解鎖" at bounding box center [990, 543] width 76 height 33
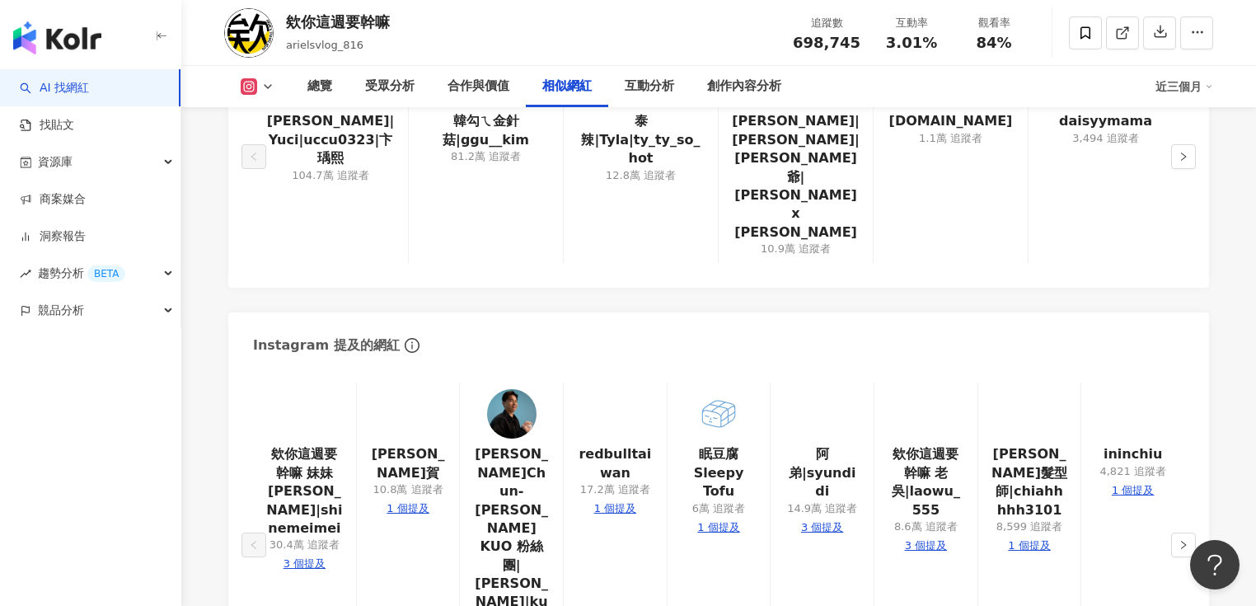
scroll to position [2966, 0]
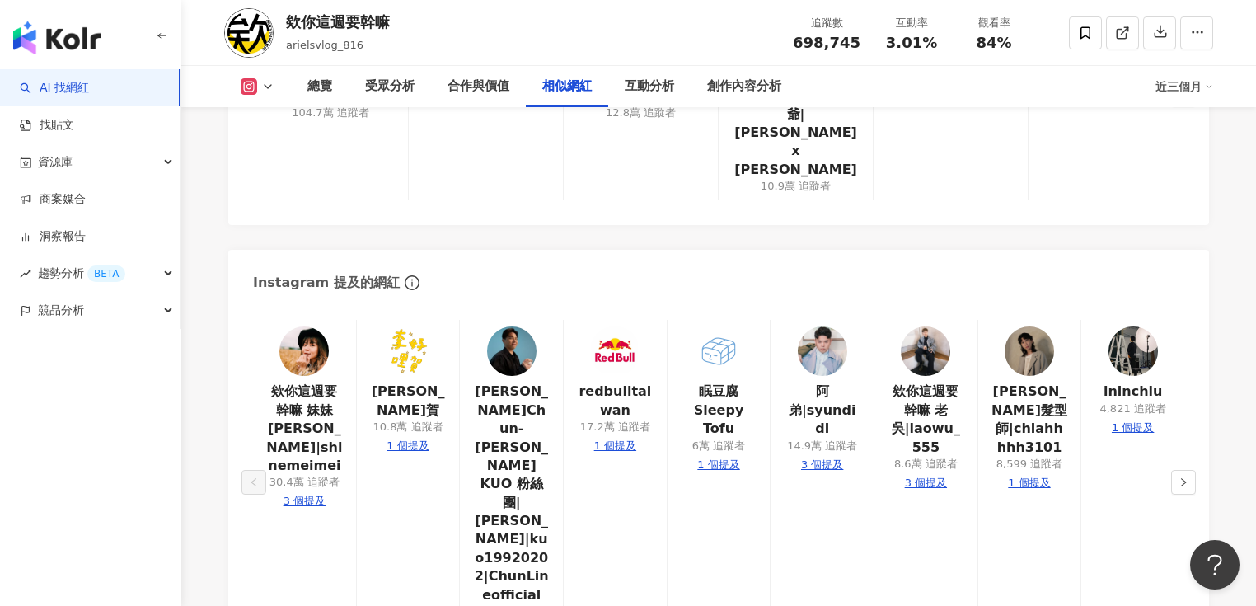
click at [403, 326] on img at bounding box center [407, 350] width 49 height 49
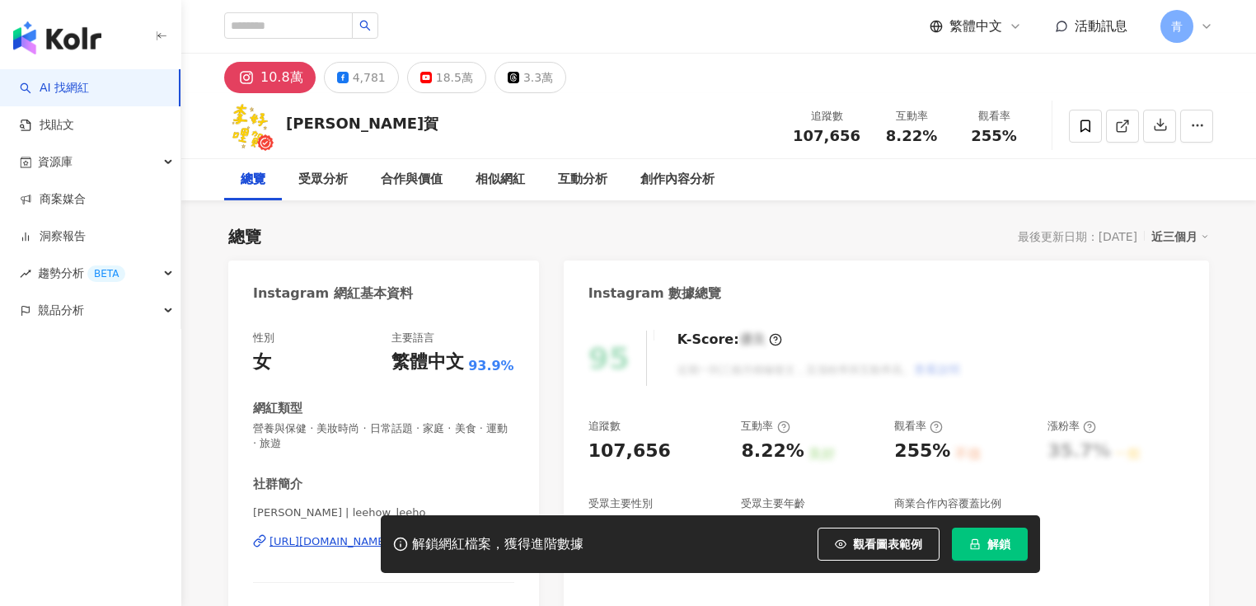
click at [999, 537] on span "解鎖" at bounding box center [998, 543] width 23 height 13
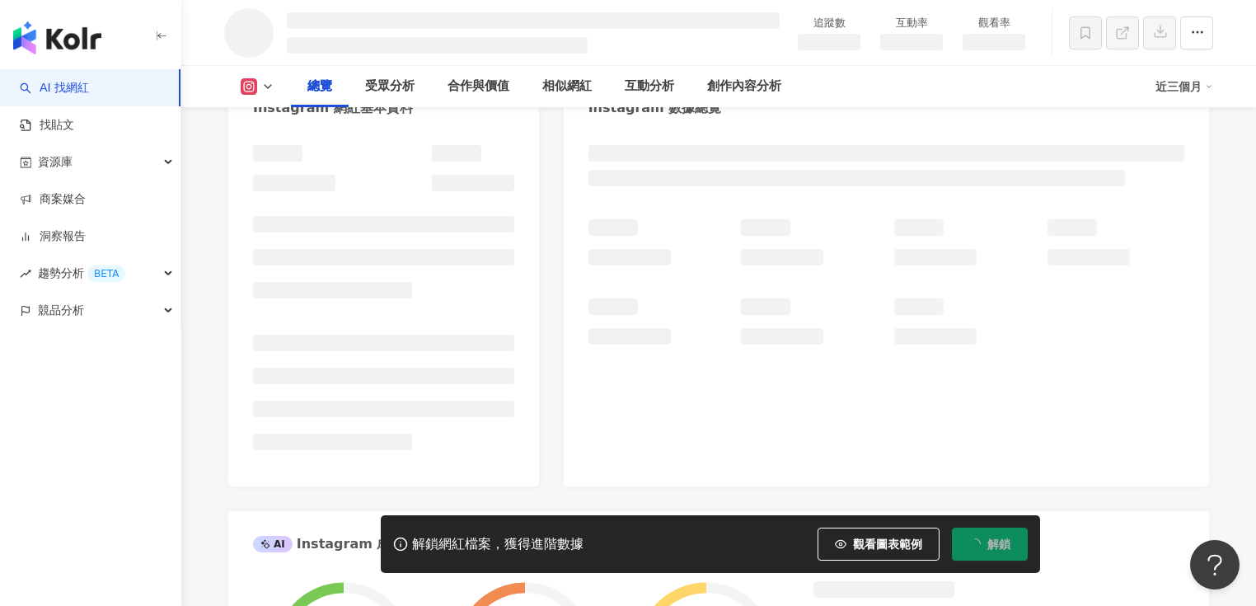
scroll to position [198, 0]
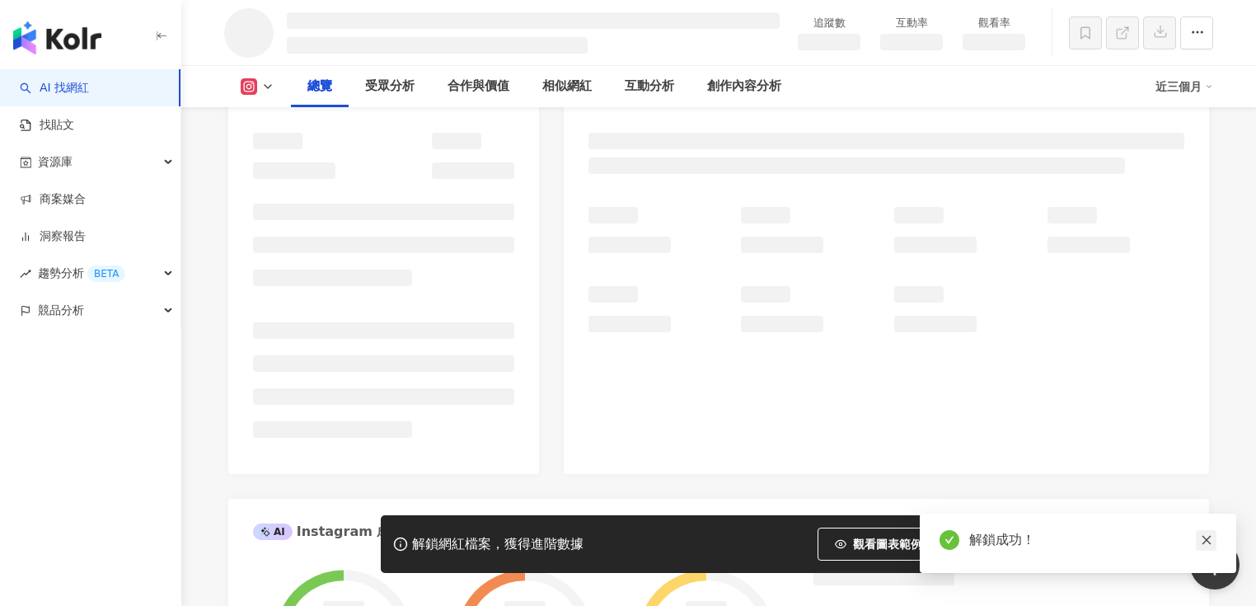
scroll to position [242, 0]
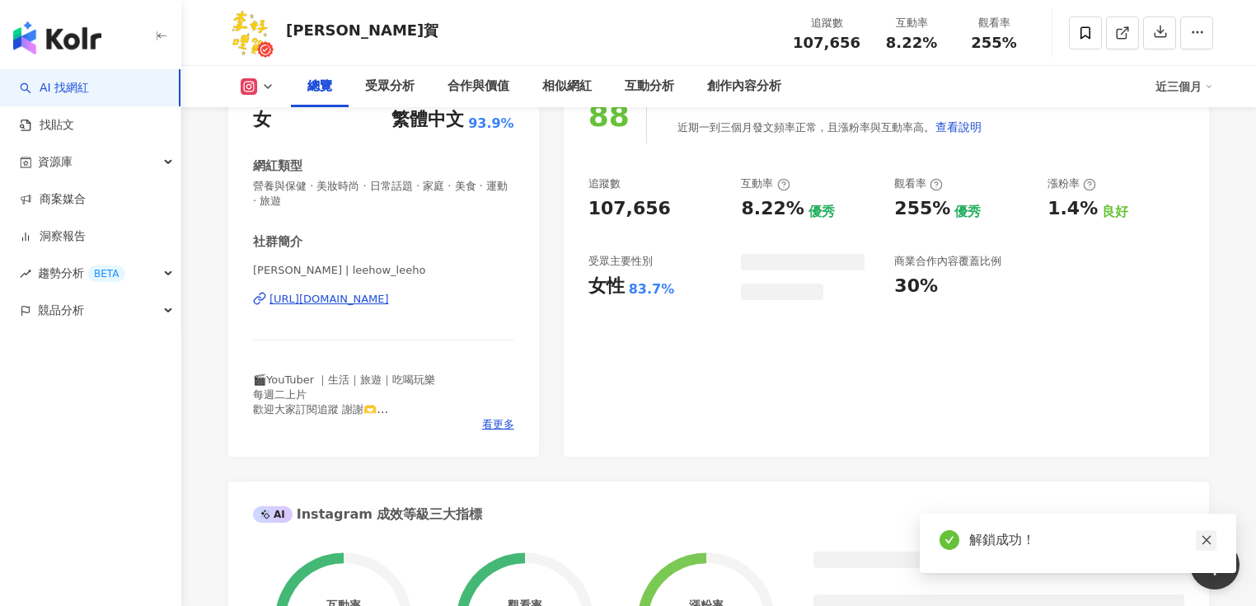
click at [1206, 540] on icon "close" at bounding box center [1205, 540] width 9 height 9
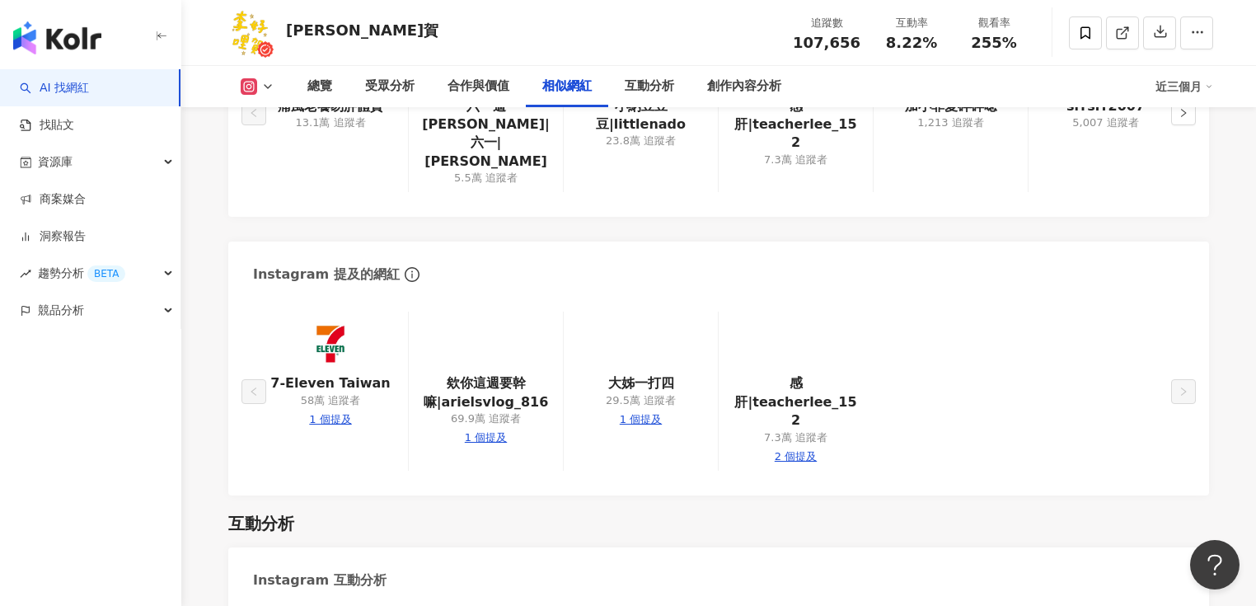
scroll to position [2901, 0]
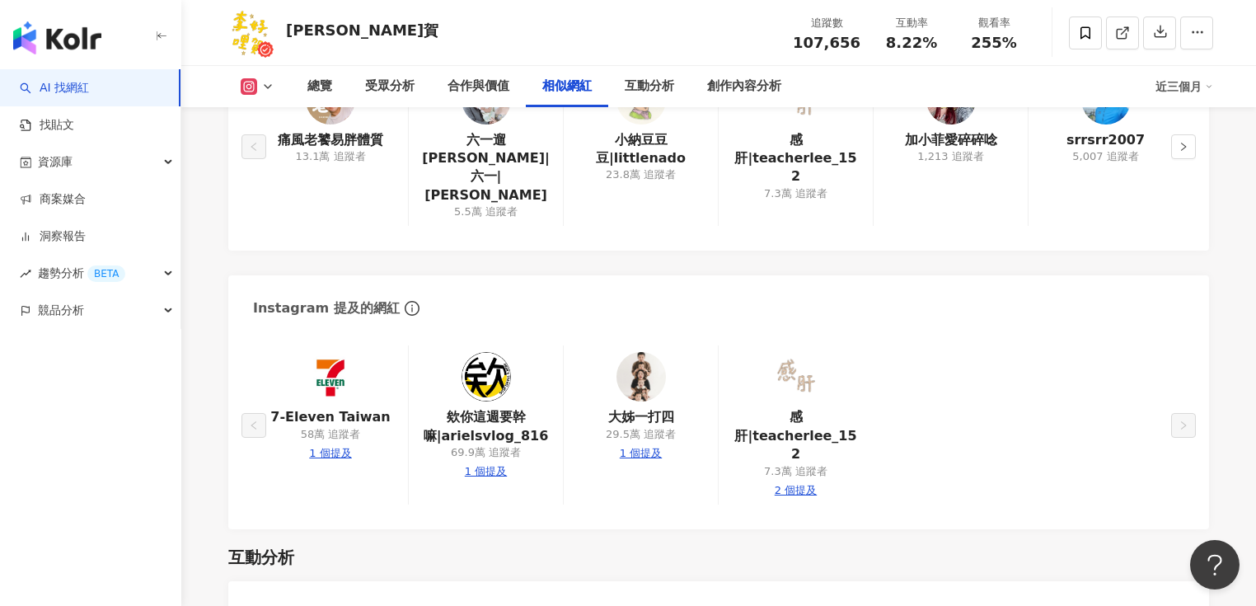
click at [648, 352] on img at bounding box center [640, 376] width 49 height 49
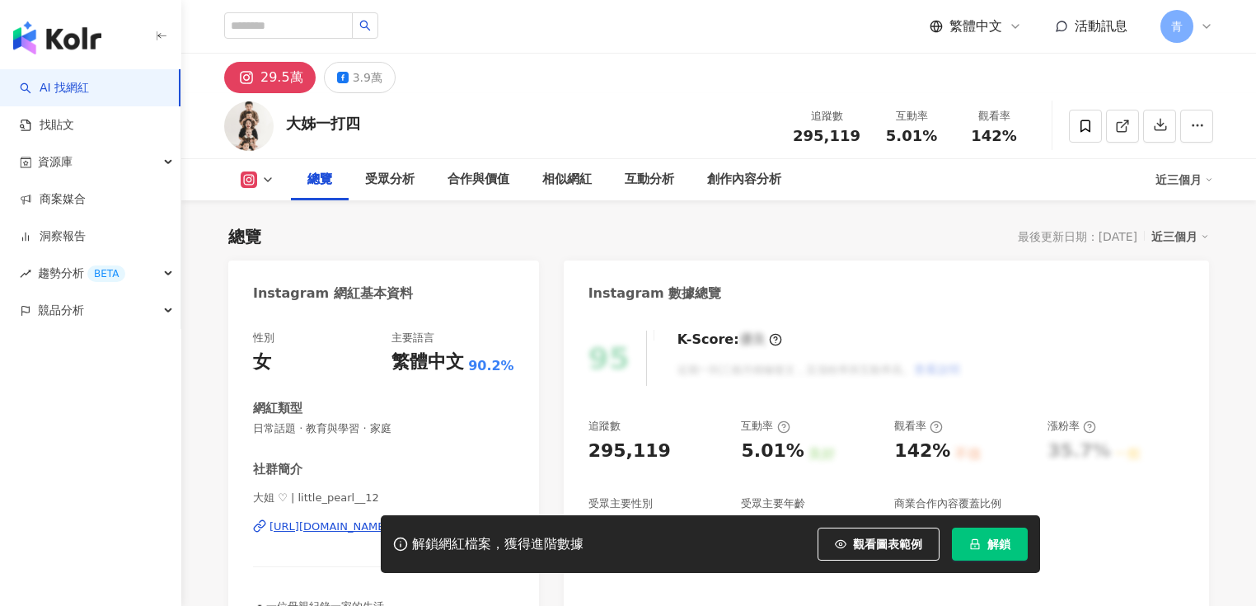
scroll to position [66, 0]
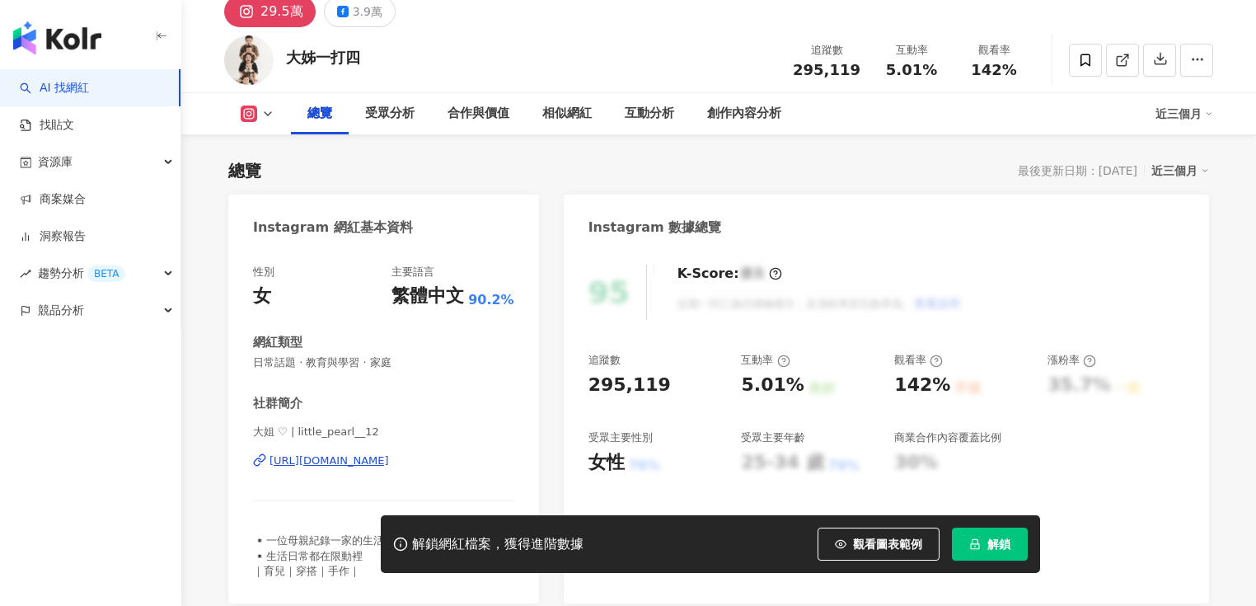
click at [995, 521] on div "解鎖網紅檔案，獲得進階數據 觀看圖表範例 解鎖" at bounding box center [710, 544] width 659 height 58
click at [1000, 537] on span "解鎖" at bounding box center [998, 543] width 23 height 13
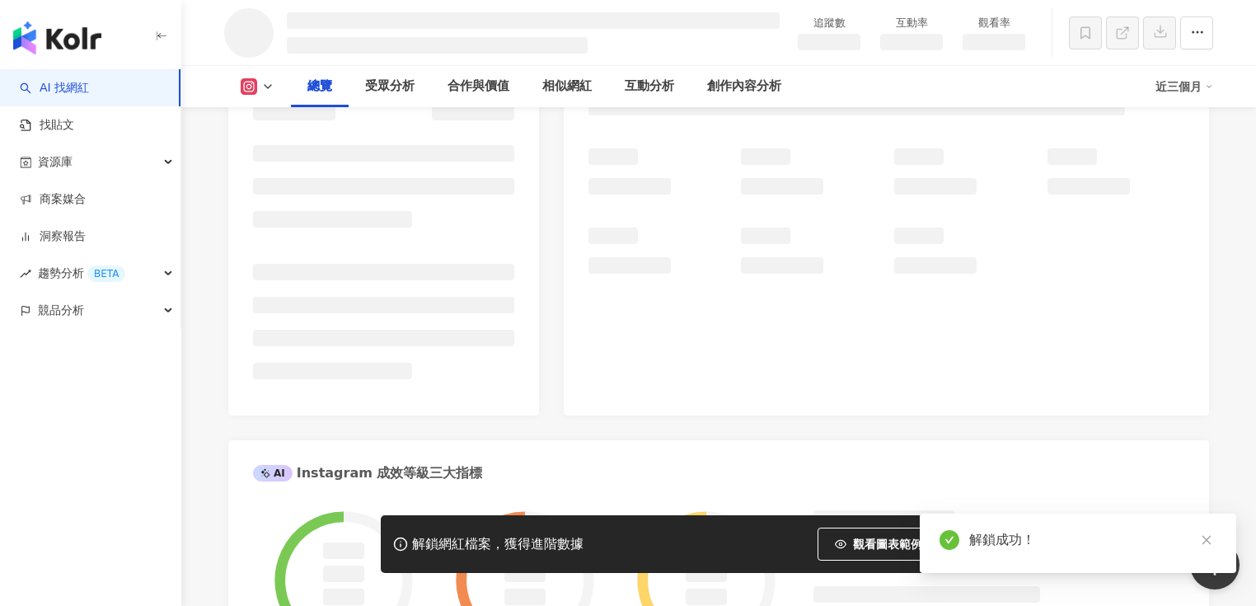
scroll to position [264, 0]
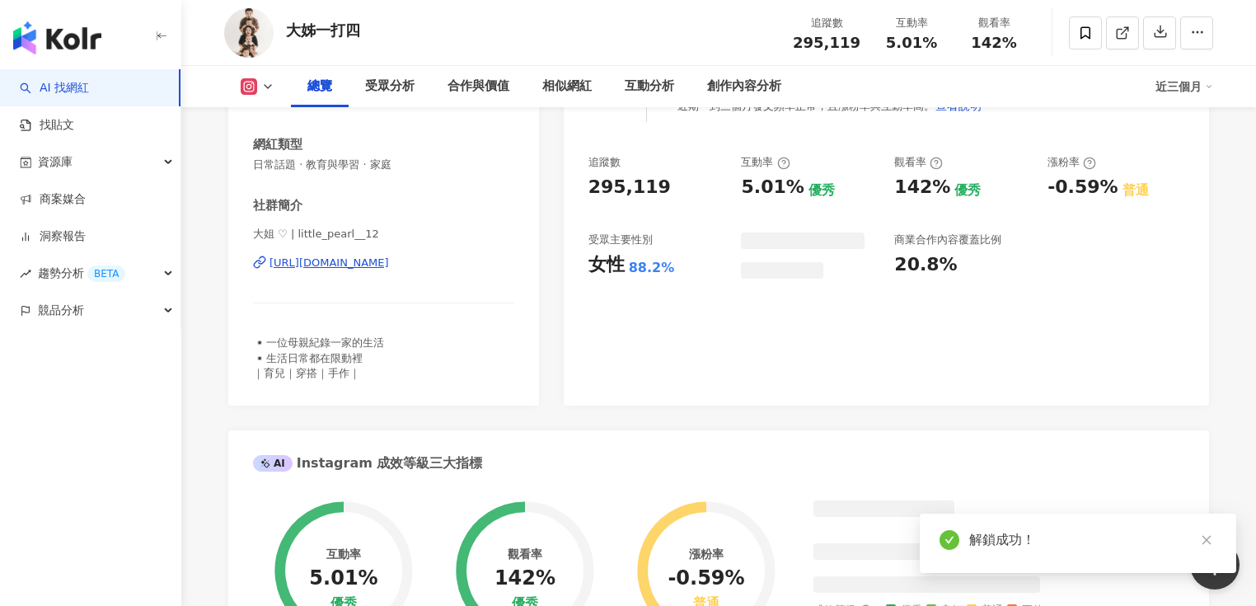
click at [1210, 539] on icon "close" at bounding box center [1207, 540] width 12 height 12
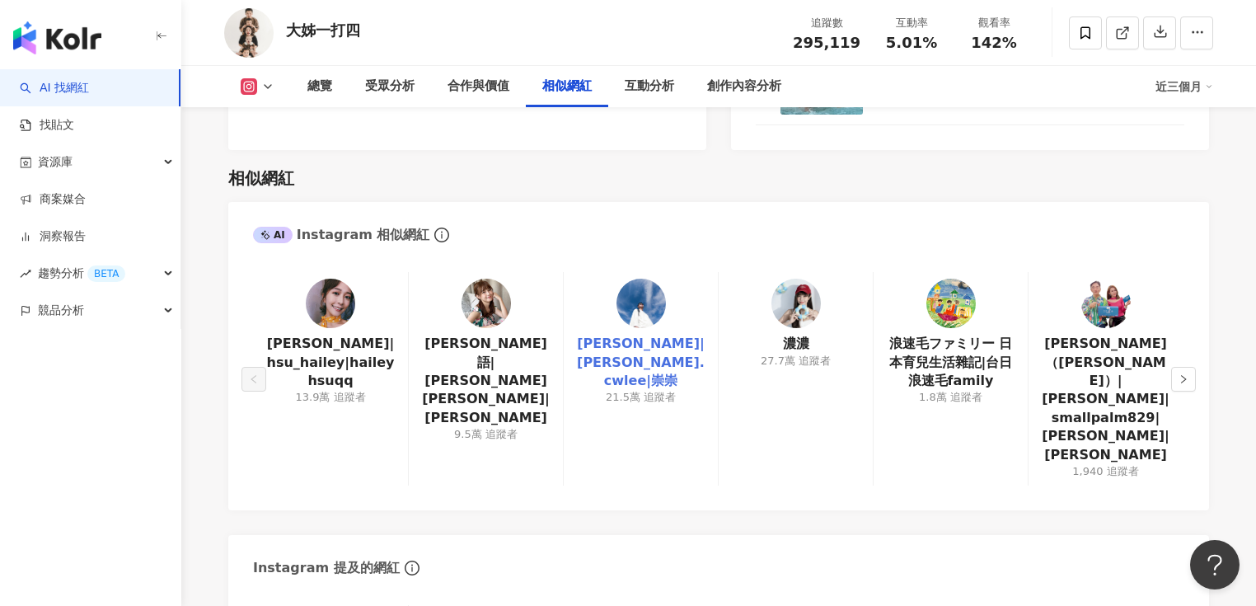
scroll to position [2637, 0]
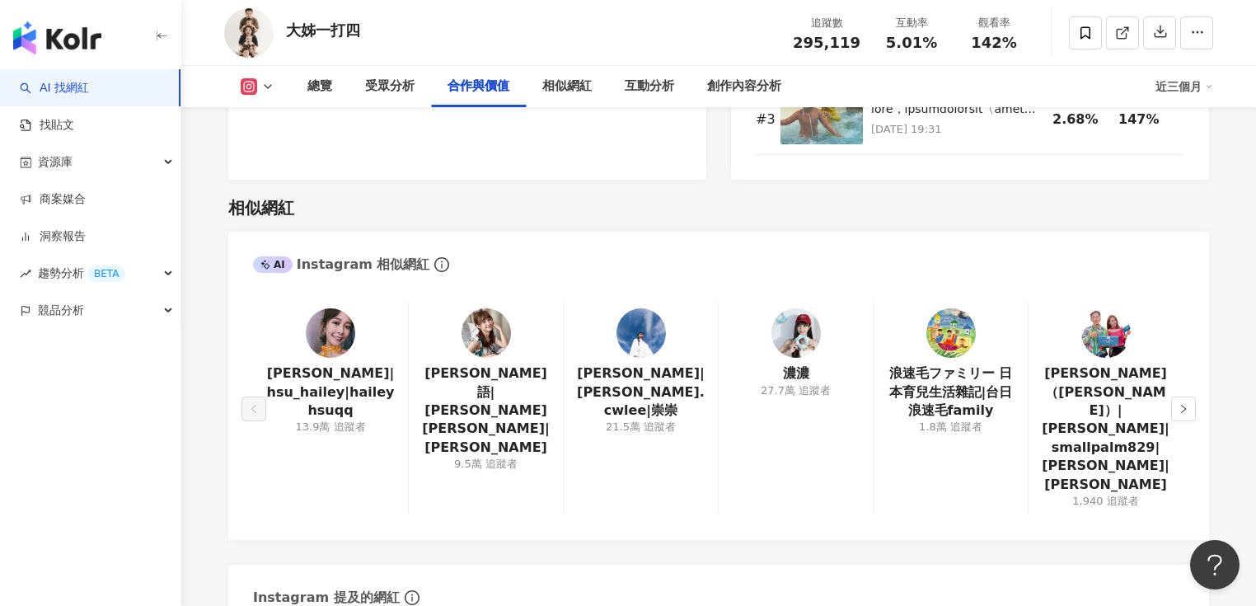
click at [633, 331] on img at bounding box center [640, 332] width 49 height 49
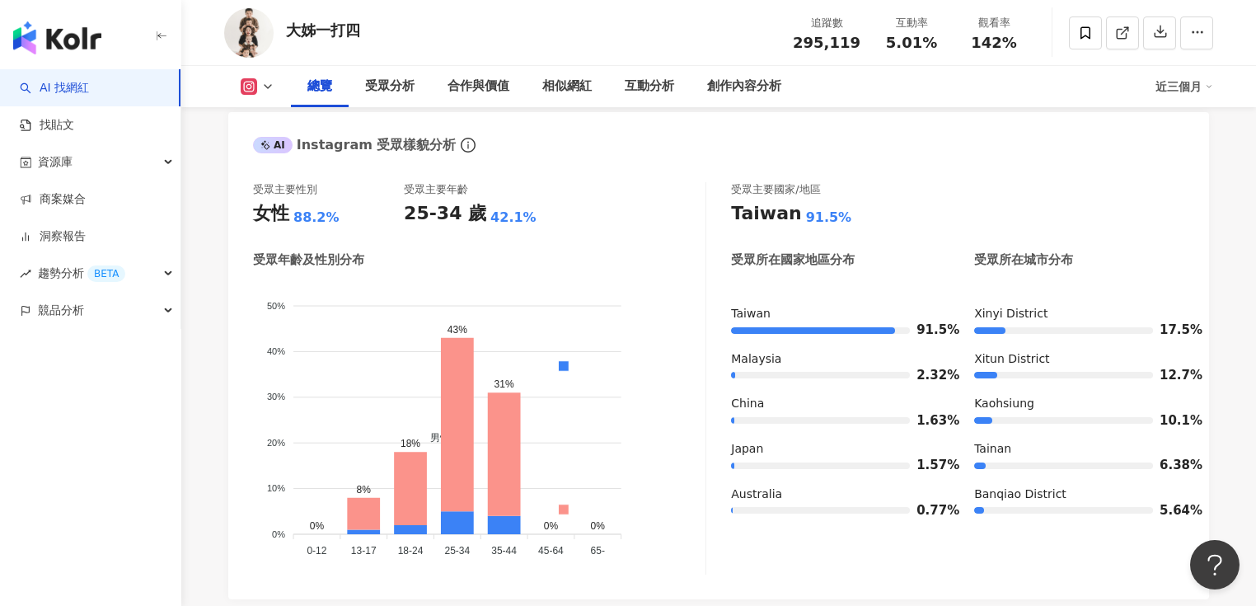
scroll to position [0, 0]
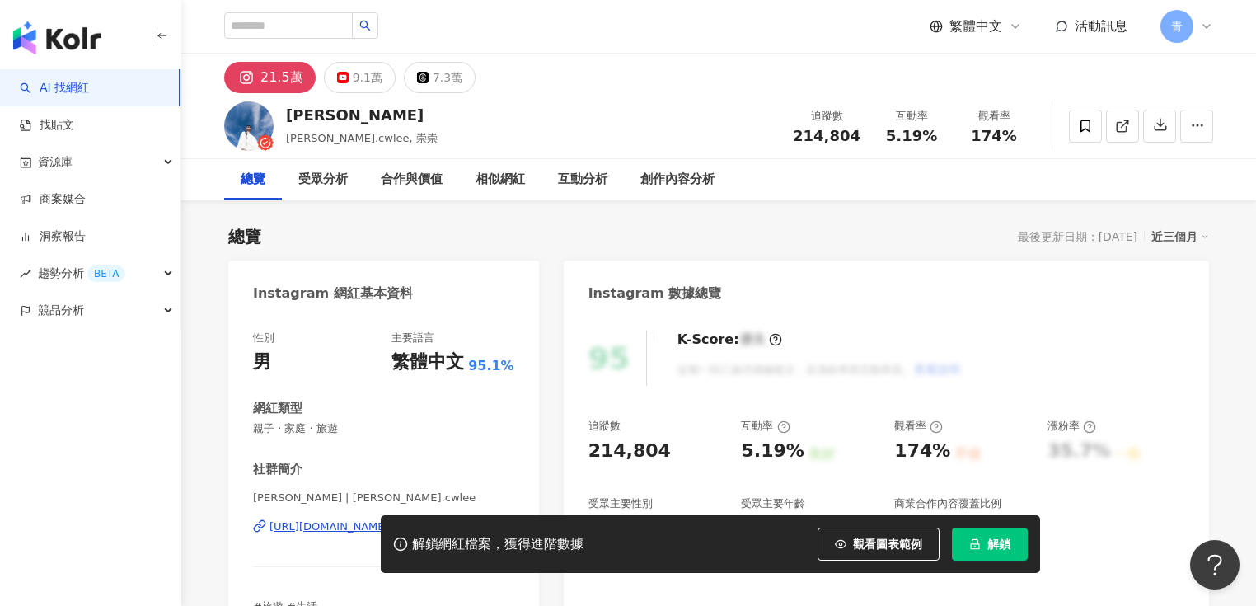
scroll to position [132, 0]
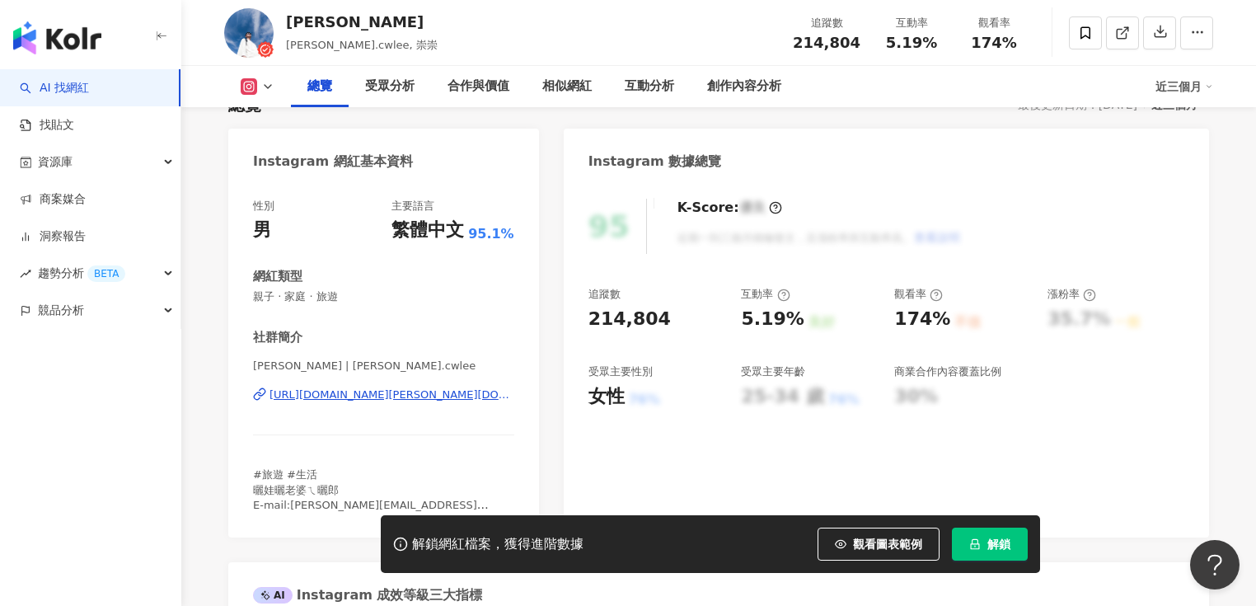
click at [991, 547] on span "解鎖" at bounding box center [998, 543] width 23 height 13
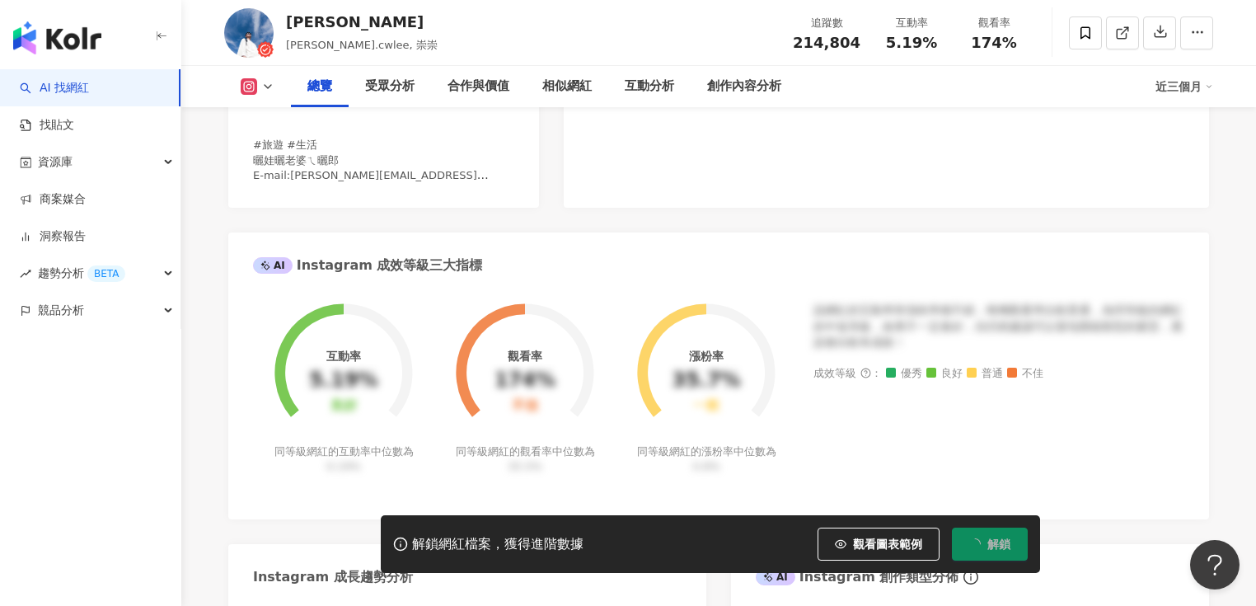
scroll to position [521, 0]
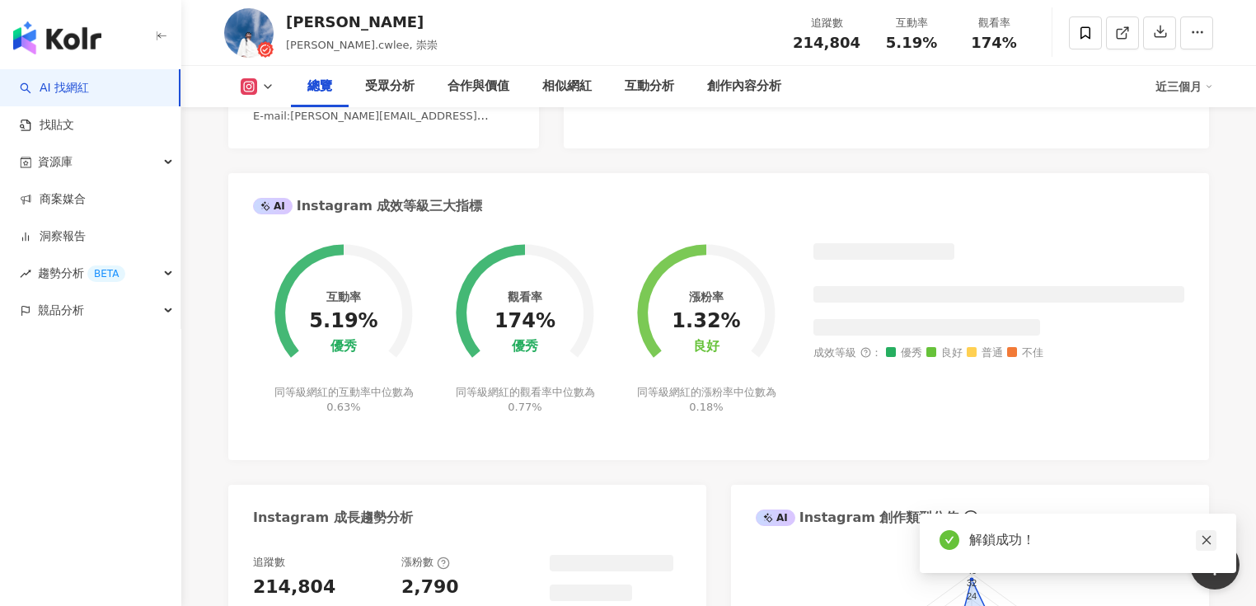
click at [1206, 540] on icon "close" at bounding box center [1205, 540] width 9 height 9
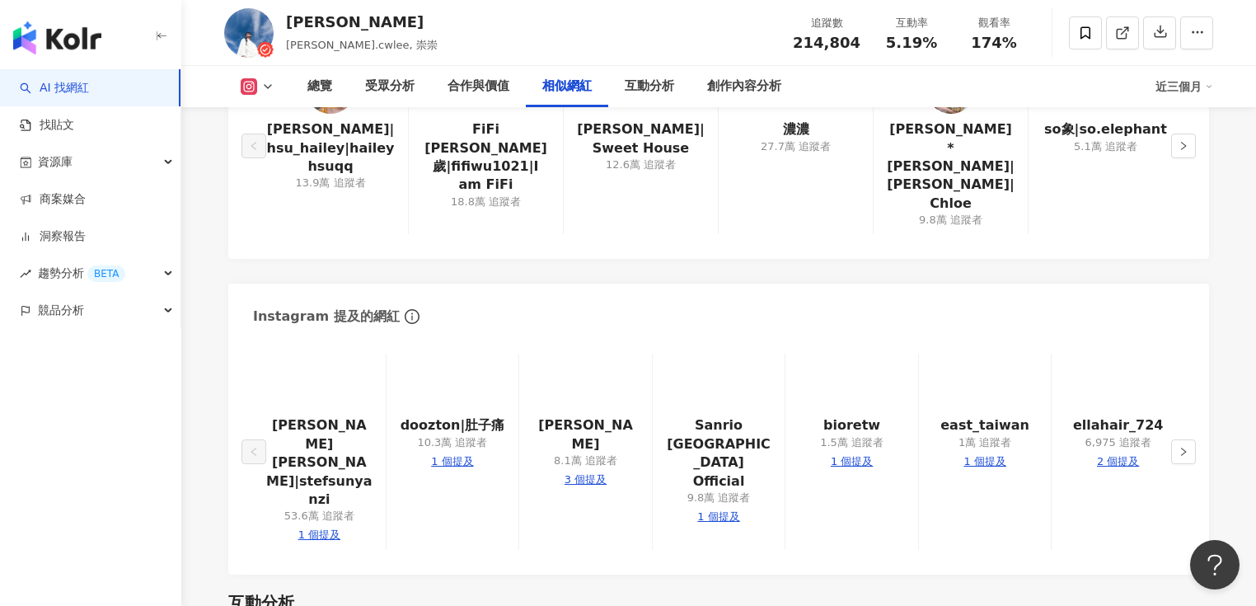
scroll to position [2901, 0]
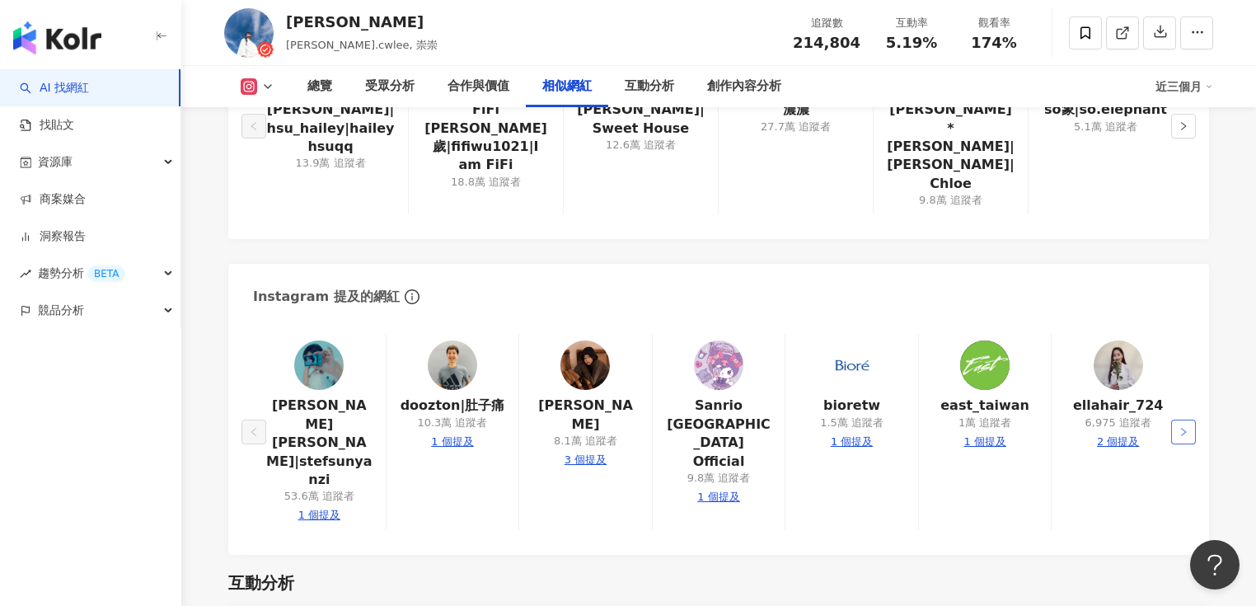
click at [1179, 427] on icon "right" at bounding box center [1183, 432] width 10 height 10
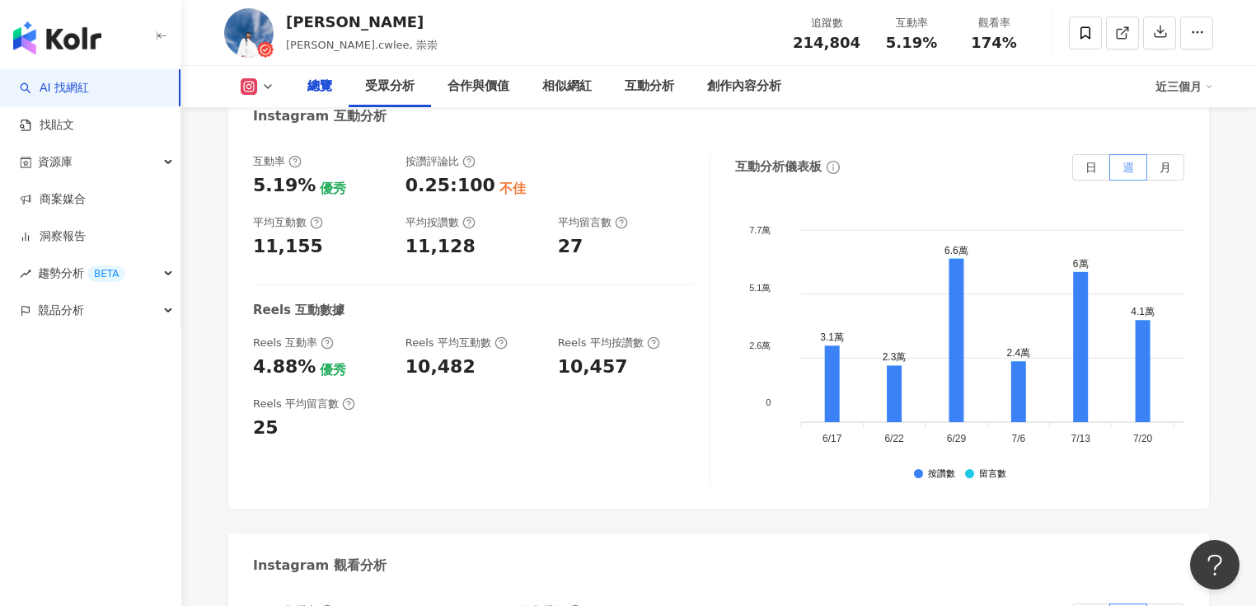
scroll to position [0, 0]
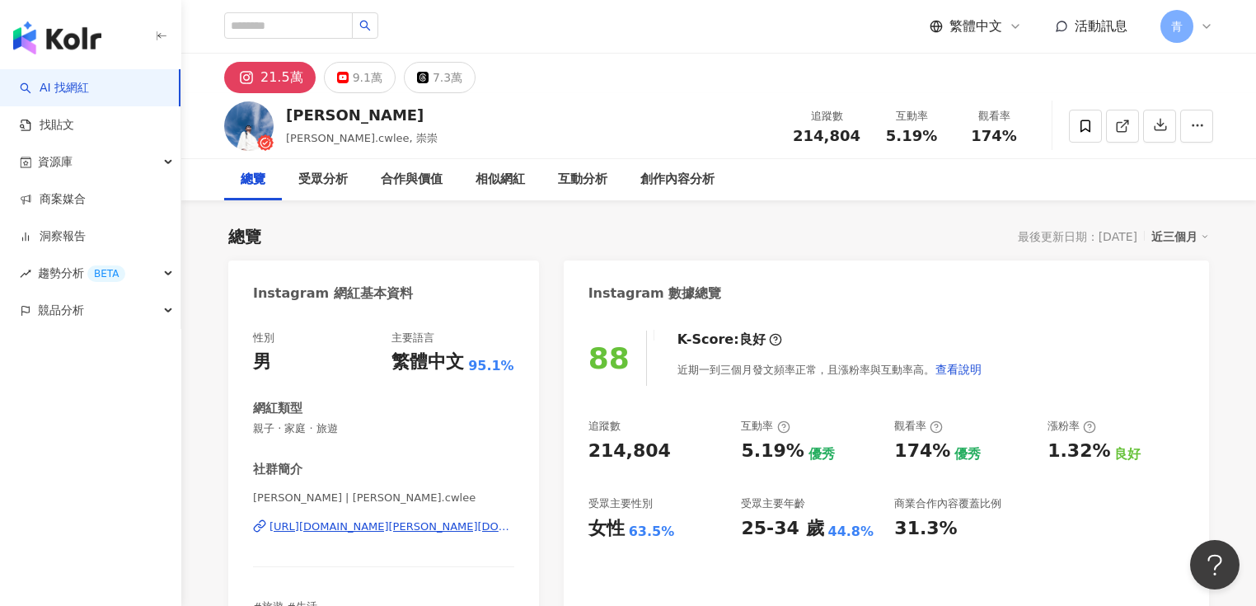
click at [1176, 33] on span "青" at bounding box center [1177, 26] width 12 height 18
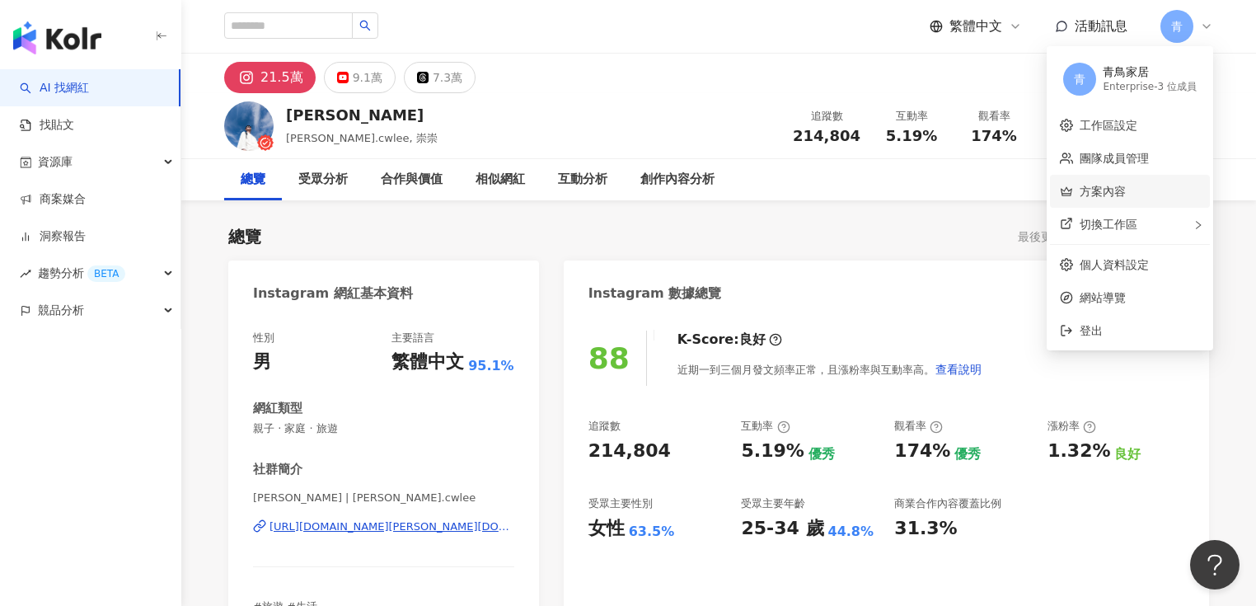
click at [1115, 190] on link "方案內容" at bounding box center [1102, 191] width 46 height 13
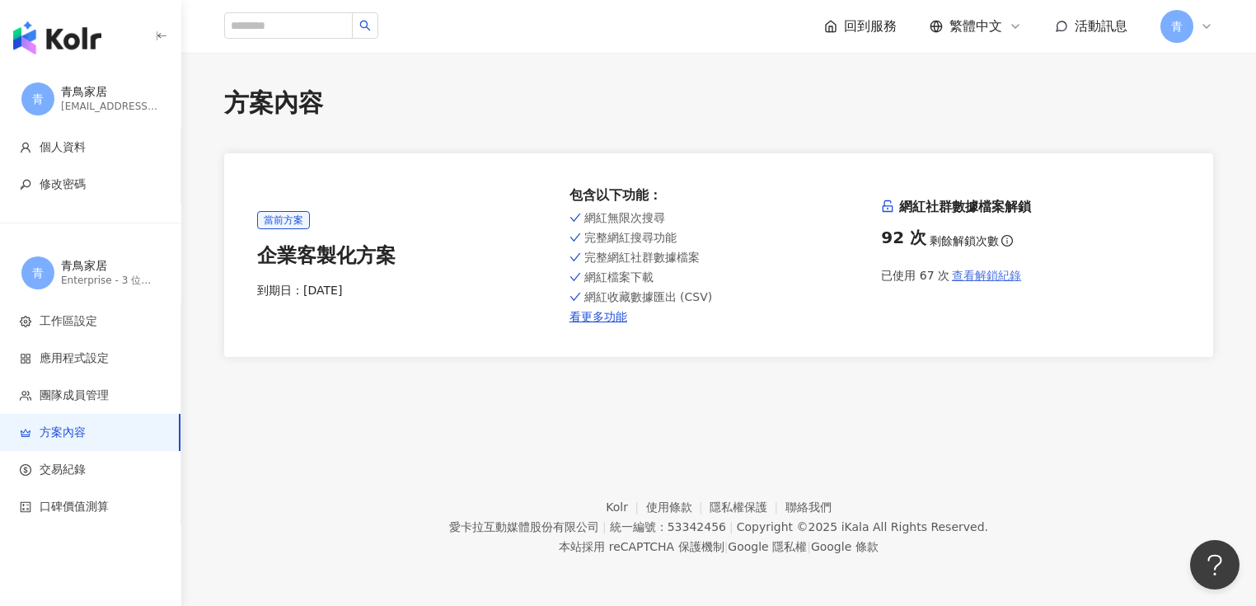
click at [983, 277] on span "查看解鎖紀錄" at bounding box center [986, 275] width 69 height 13
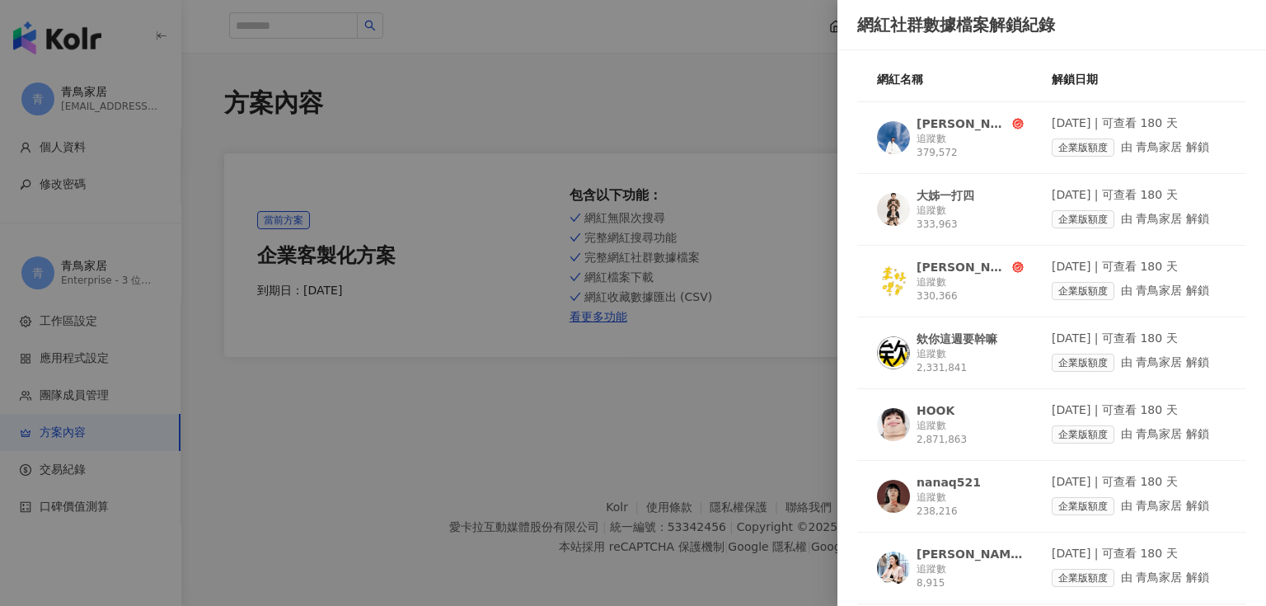
click at [791, 46] on div at bounding box center [633, 303] width 1266 height 606
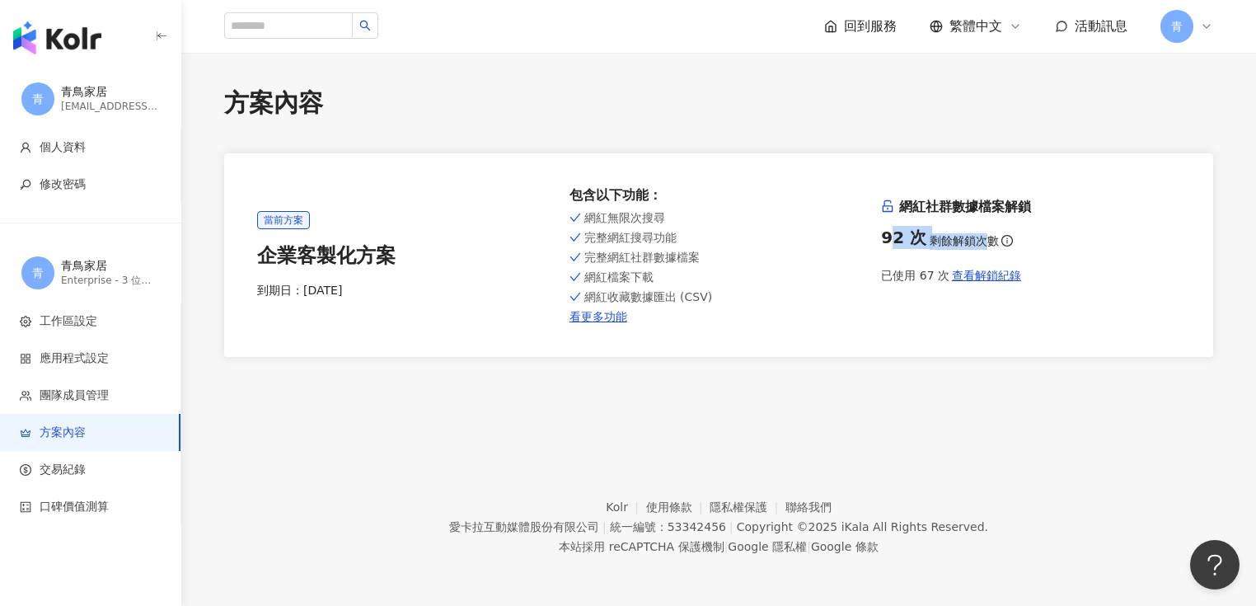
drag, startPoint x: 888, startPoint y: 238, endPoint x: 985, endPoint y: 239, distance: 96.4
click at [985, 239] on div "92 次 剩餘解鎖次數" at bounding box center [1030, 237] width 299 height 23
click at [72, 321] on span "工作區設定" at bounding box center [69, 321] width 58 height 16
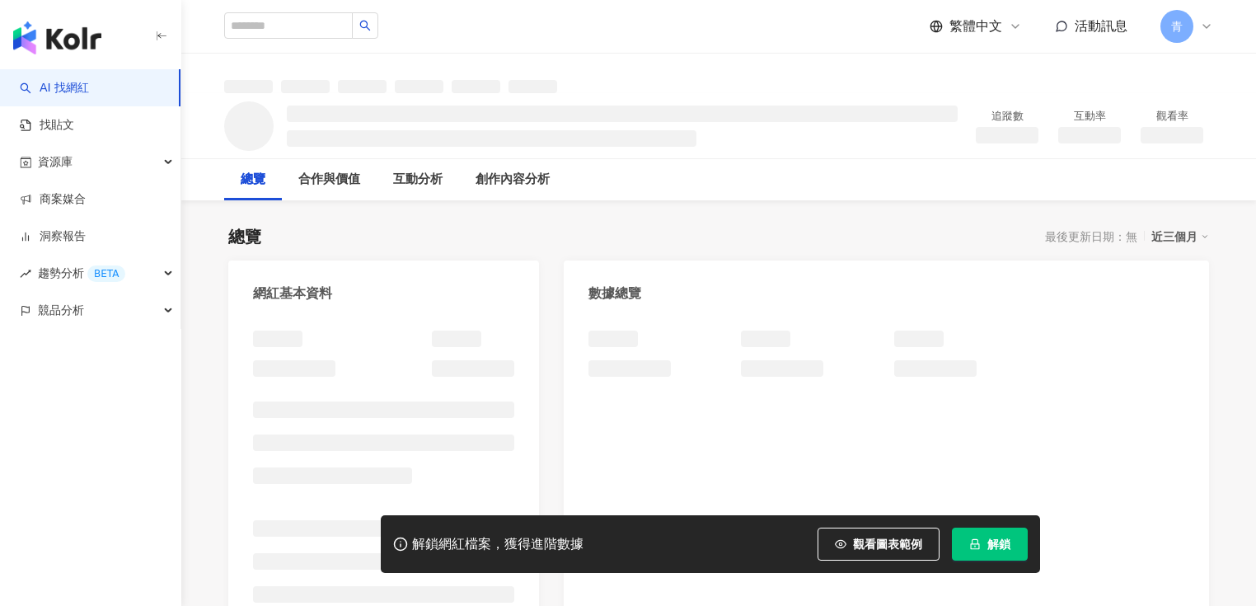
click at [986, 542] on button "解鎖" at bounding box center [990, 543] width 76 height 33
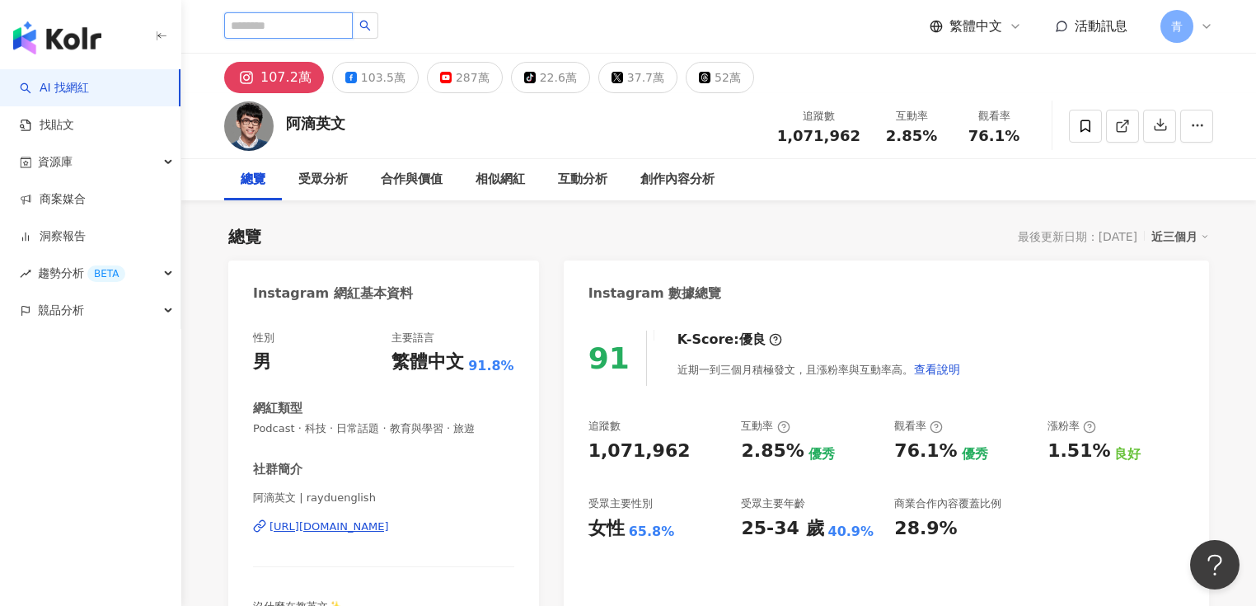
click at [305, 15] on input "search" at bounding box center [288, 25] width 129 height 26
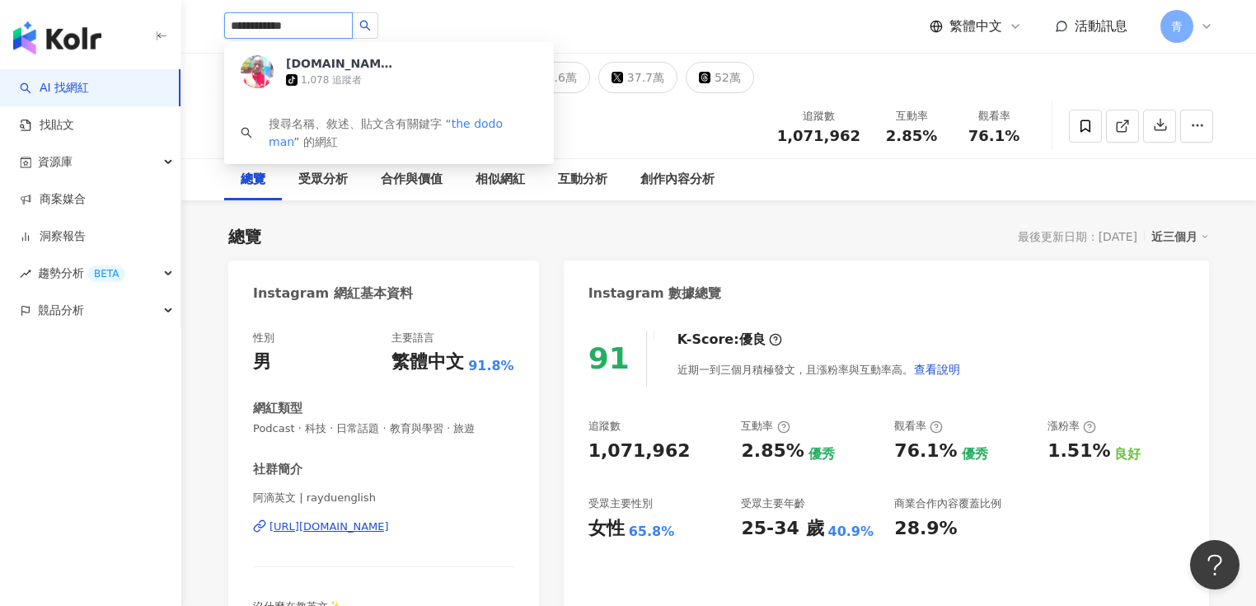
click at [281, 26] on input "**********" at bounding box center [288, 25] width 129 height 26
type input "**********"
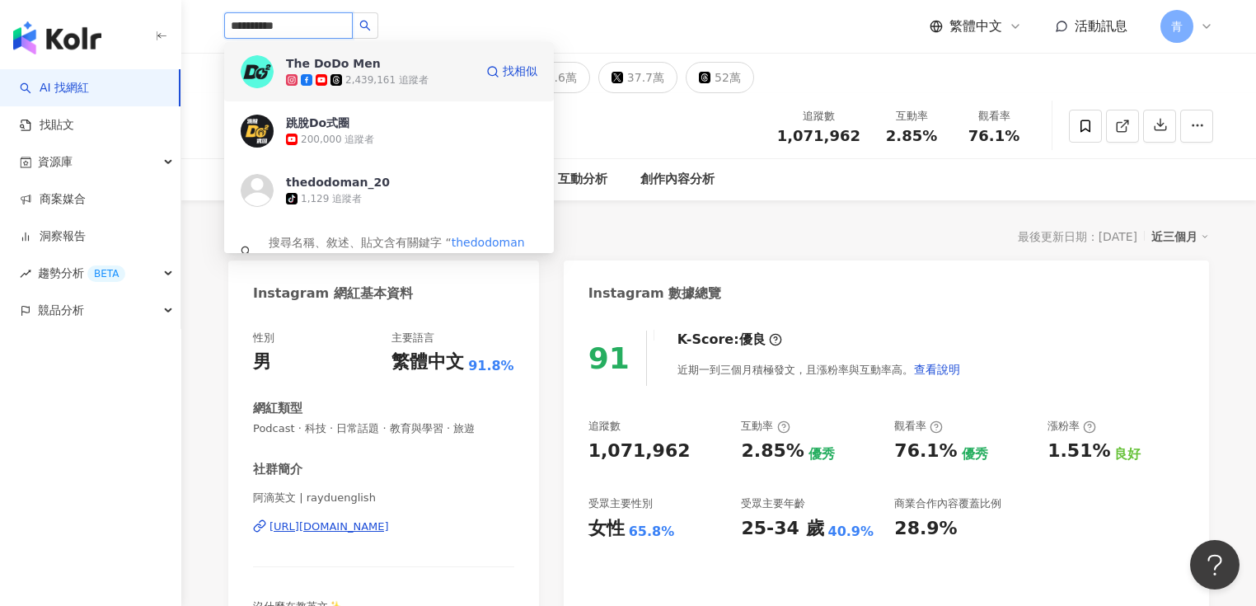
click at [357, 66] on div "The DoDo Men" at bounding box center [333, 63] width 95 height 16
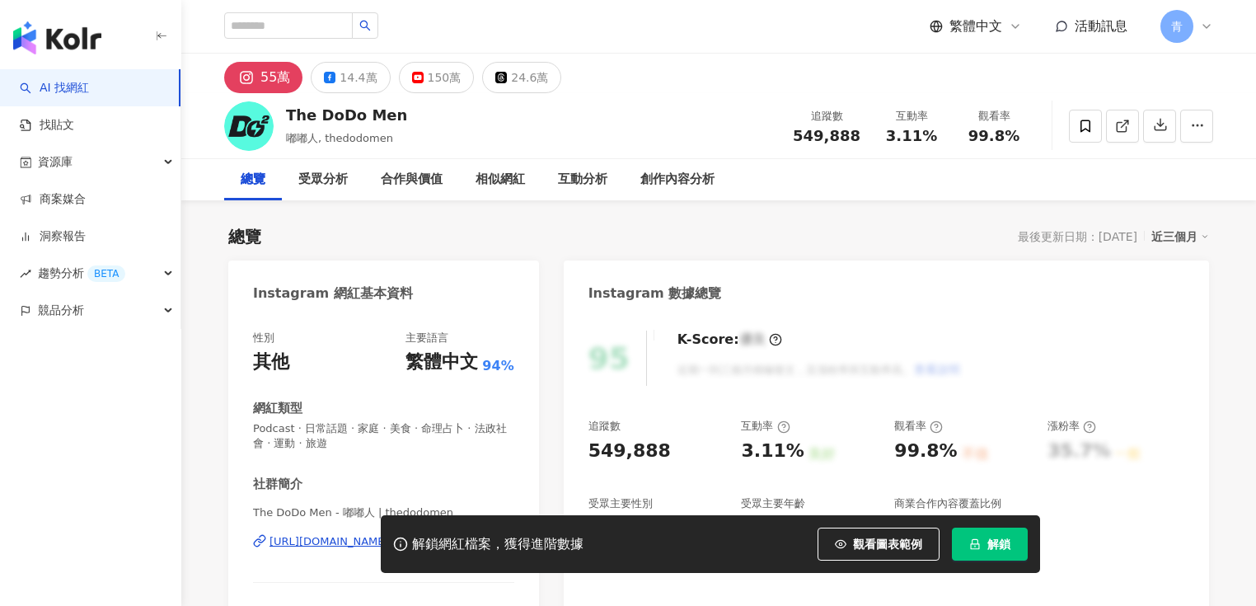
click at [1003, 531] on button "解鎖" at bounding box center [990, 543] width 76 height 33
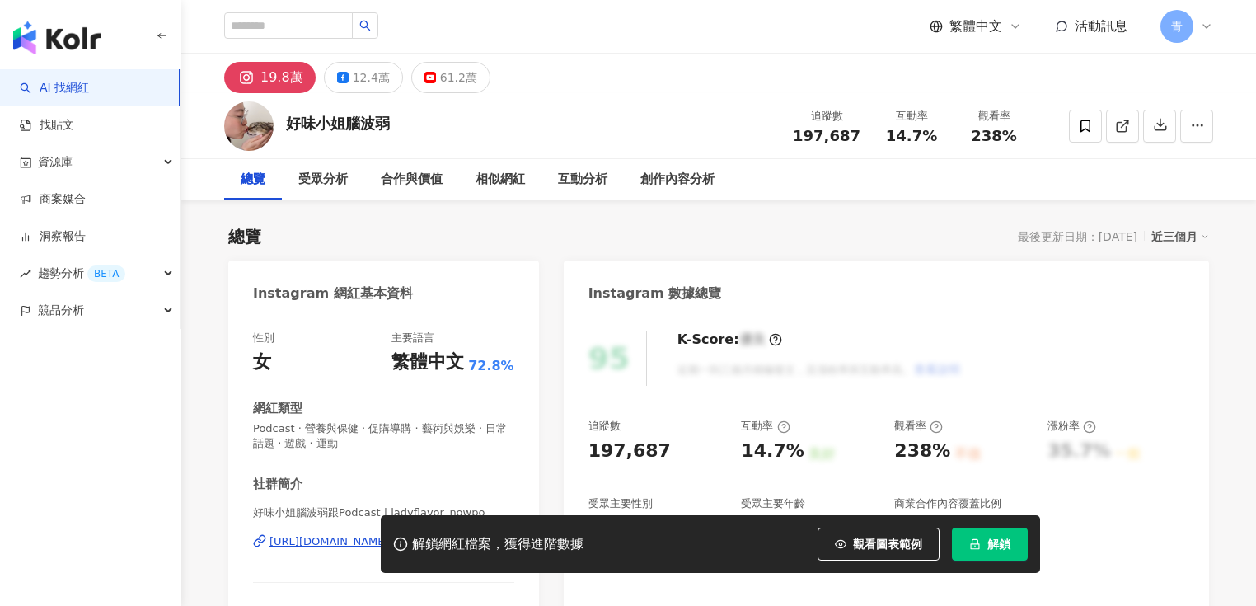
click at [995, 538] on span "解鎖" at bounding box center [998, 543] width 23 height 13
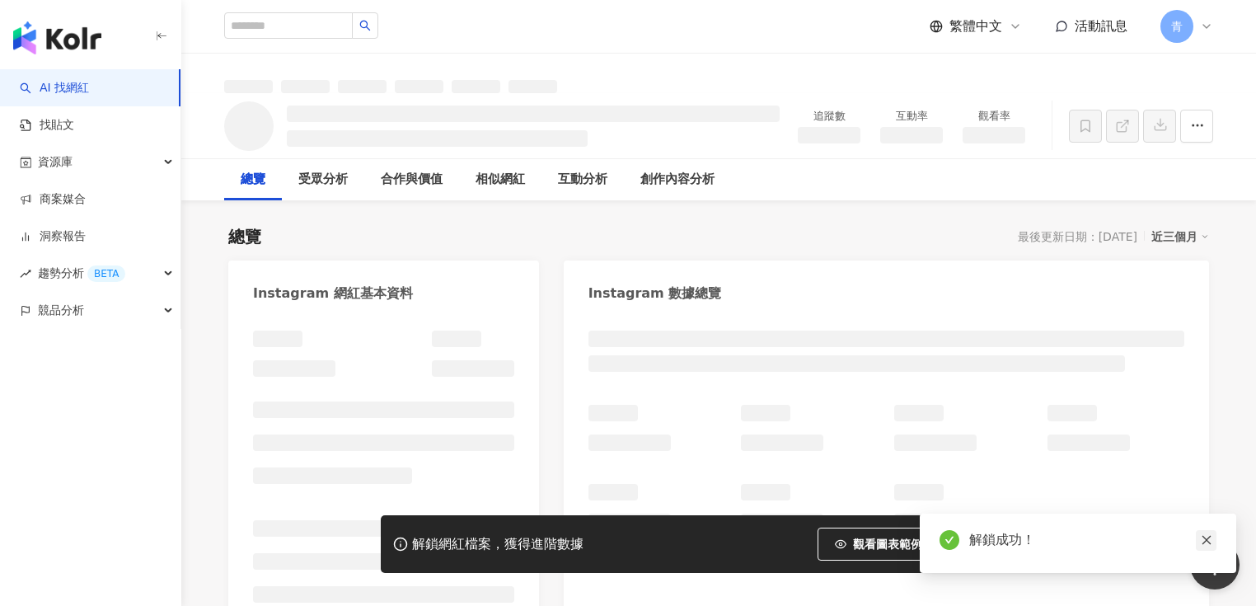
click at [1204, 542] on icon "close" at bounding box center [1205, 540] width 9 height 9
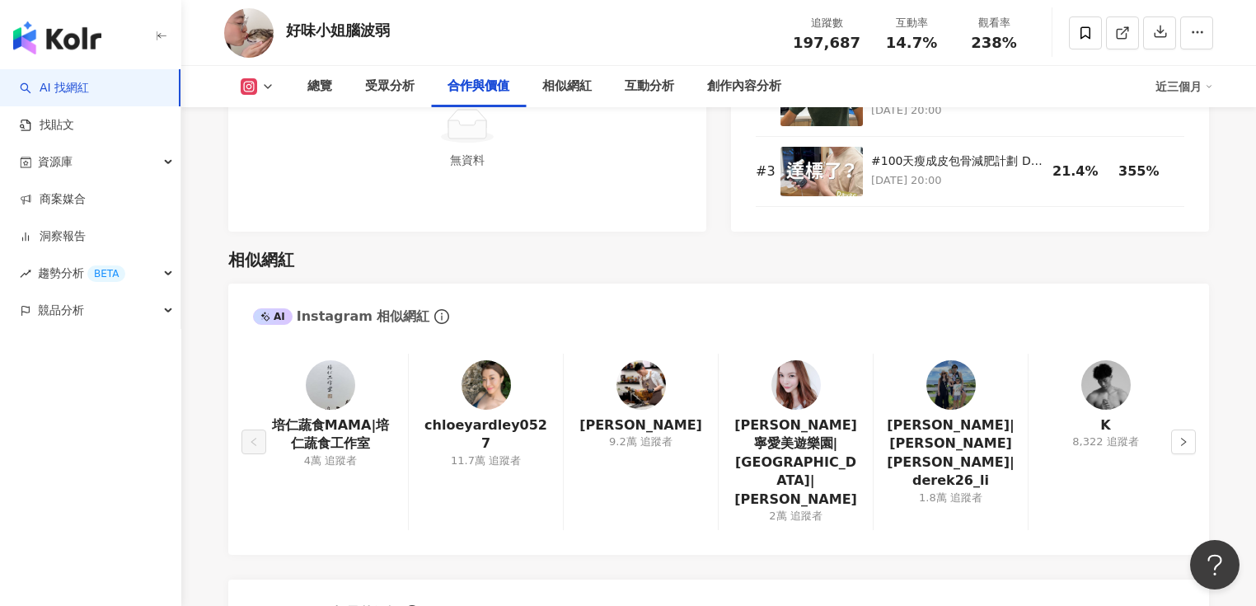
scroll to position [2571, 0]
click at [1179, 436] on icon "right" at bounding box center [1183, 441] width 10 height 10
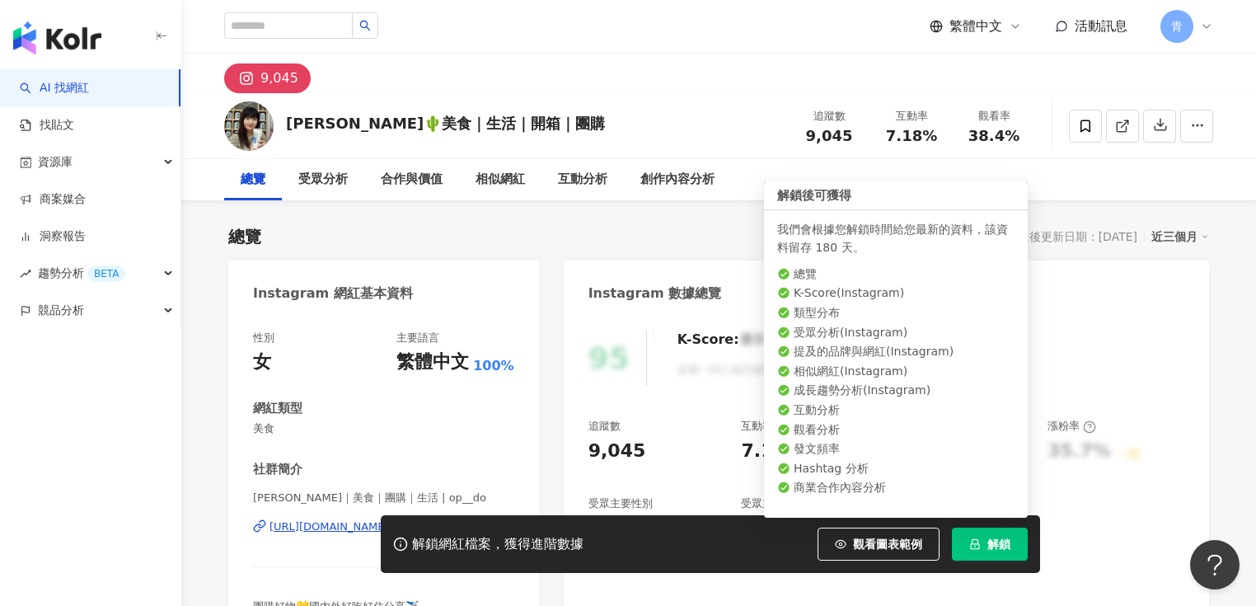
click at [976, 545] on icon "lock" at bounding box center [975, 544] width 12 height 12
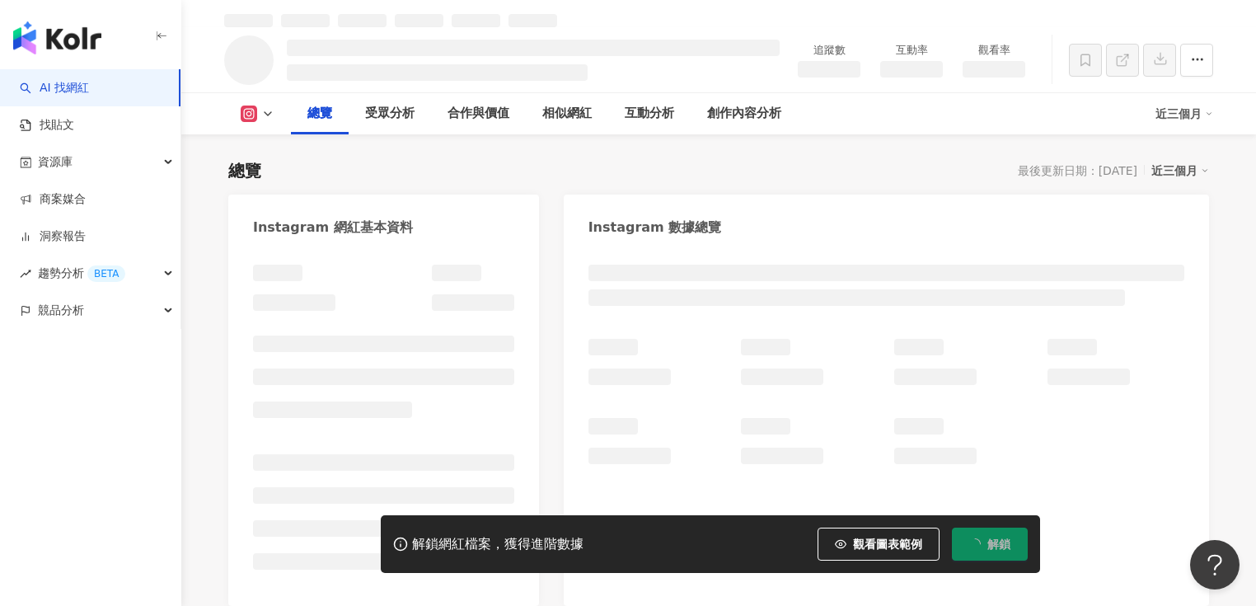
scroll to position [82, 0]
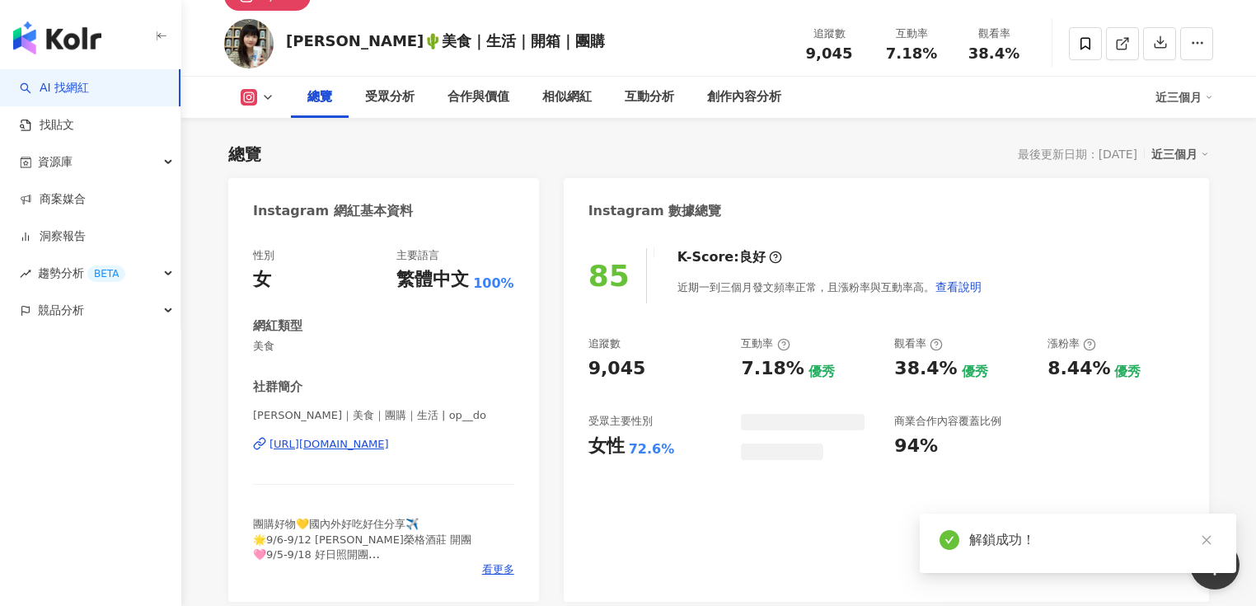
scroll to position [66, 0]
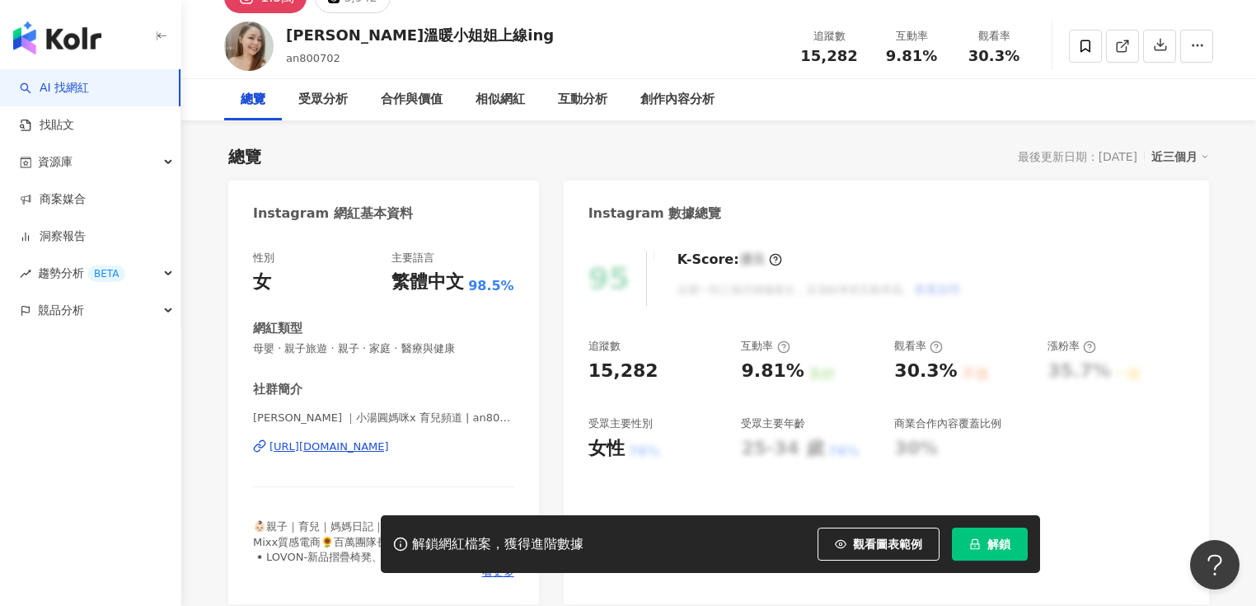
scroll to position [264, 0]
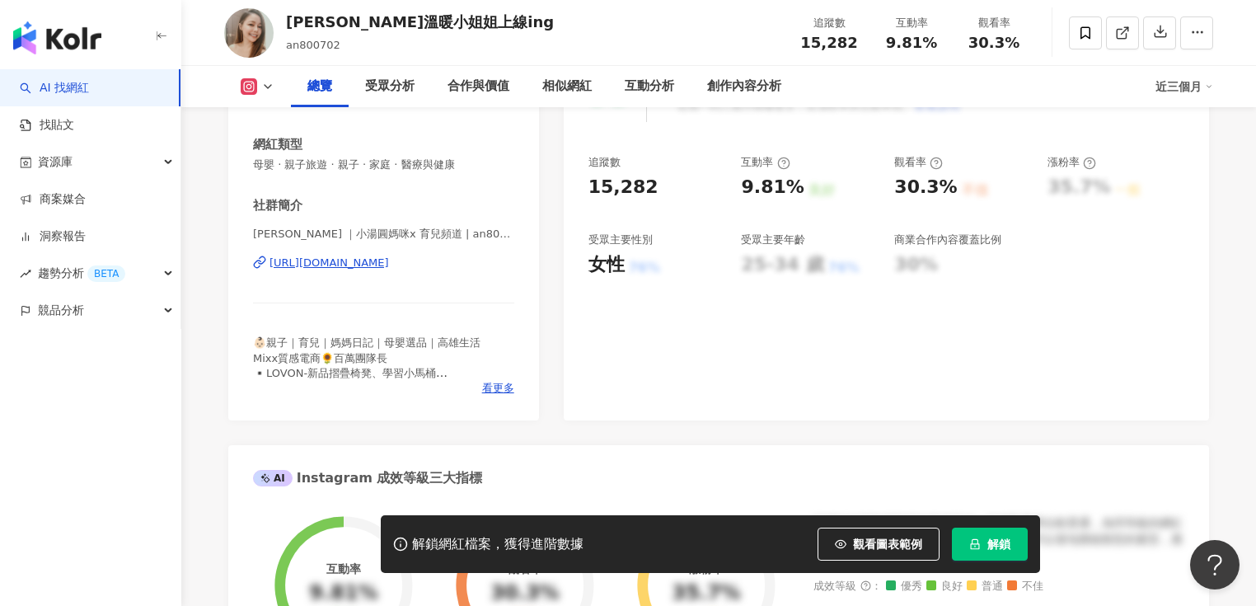
click at [351, 260] on div "https://www.instagram.com/an800702/" at bounding box center [328, 262] width 119 height 15
